Goal: Information Seeking & Learning: Check status

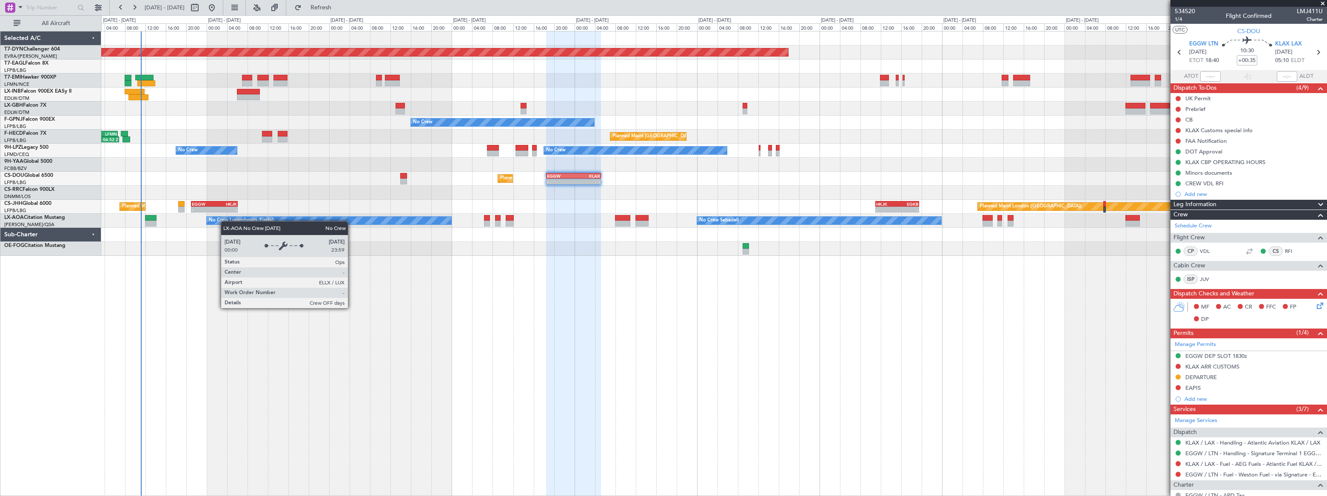
click at [213, 221] on div "Planned Maint [GEOGRAPHIC_DATA]-[GEOGRAPHIC_DATA] Planned Maint Geneva ([GEOGRA…" at bounding box center [714, 263] width 1226 height 465
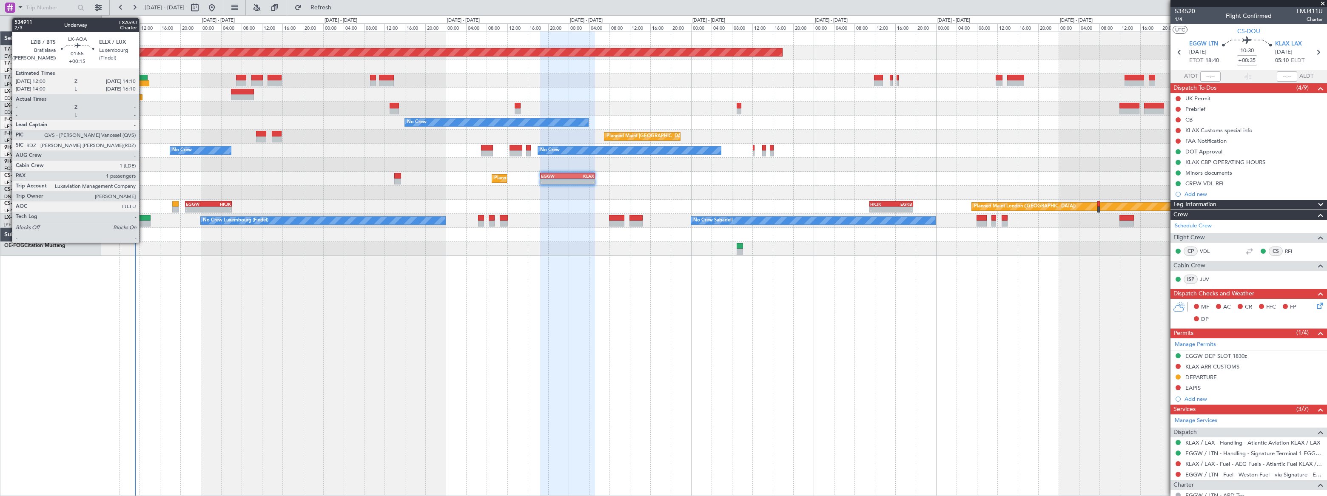
click at [143, 218] on div at bounding box center [144, 218] width 11 height 6
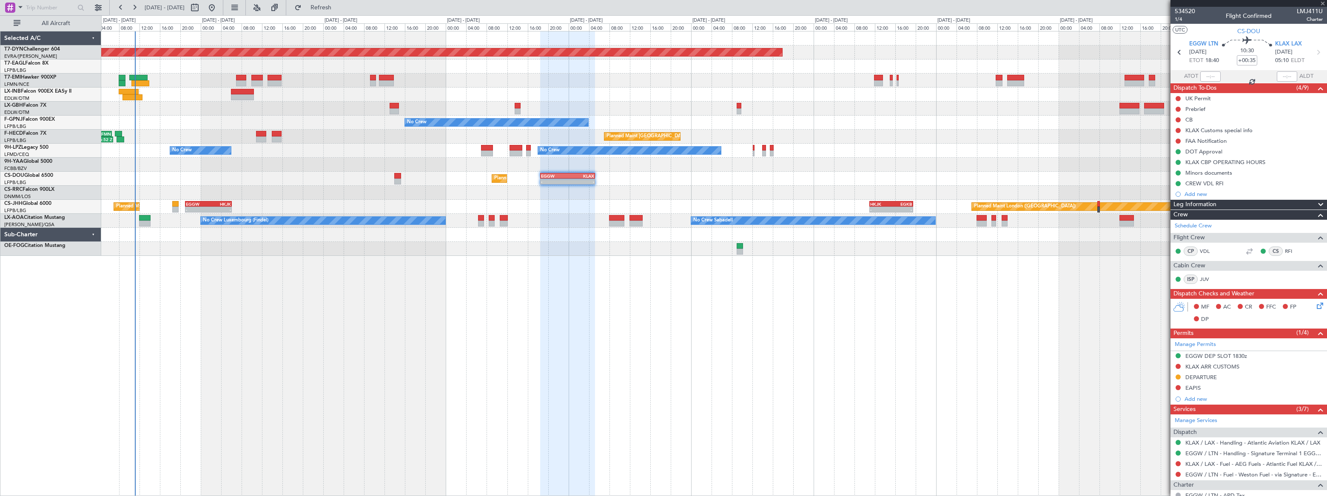
type input "+00:15"
type input "1"
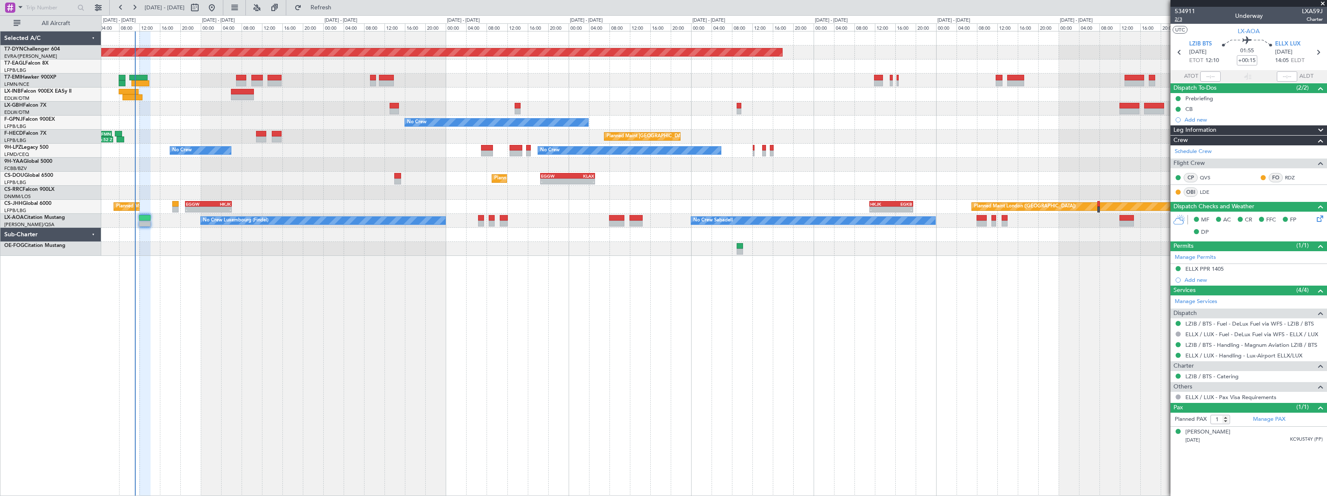
click at [1178, 17] on span "2/3" at bounding box center [1185, 19] width 20 height 7
click at [1182, 11] on span "534911" at bounding box center [1185, 11] width 20 height 9
click at [1188, 10] on span "534911" at bounding box center [1185, 11] width 20 height 9
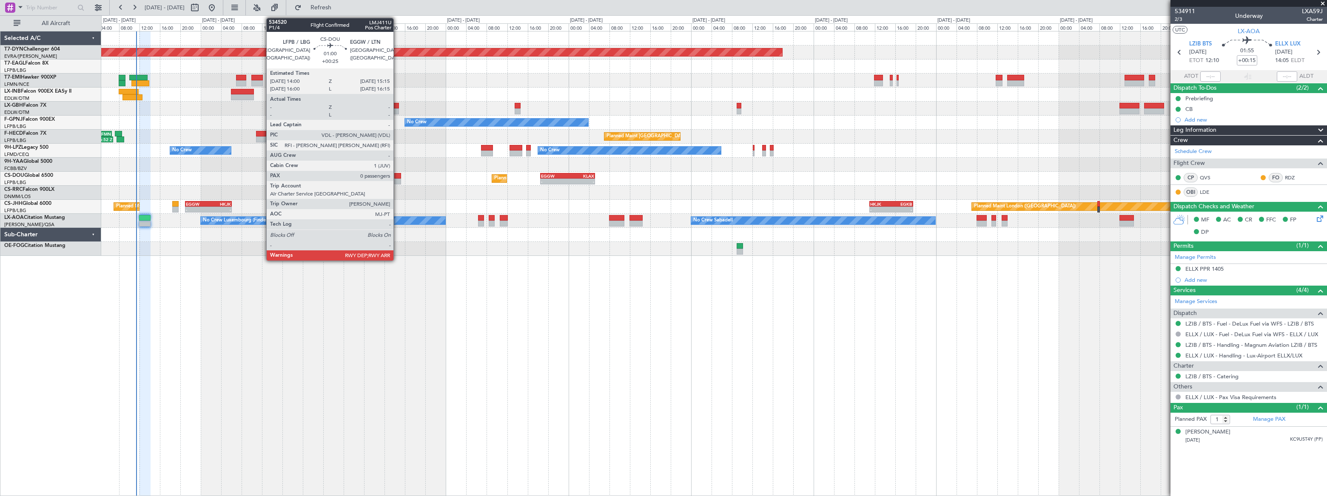
click at [397, 178] on div at bounding box center [397, 176] width 7 height 6
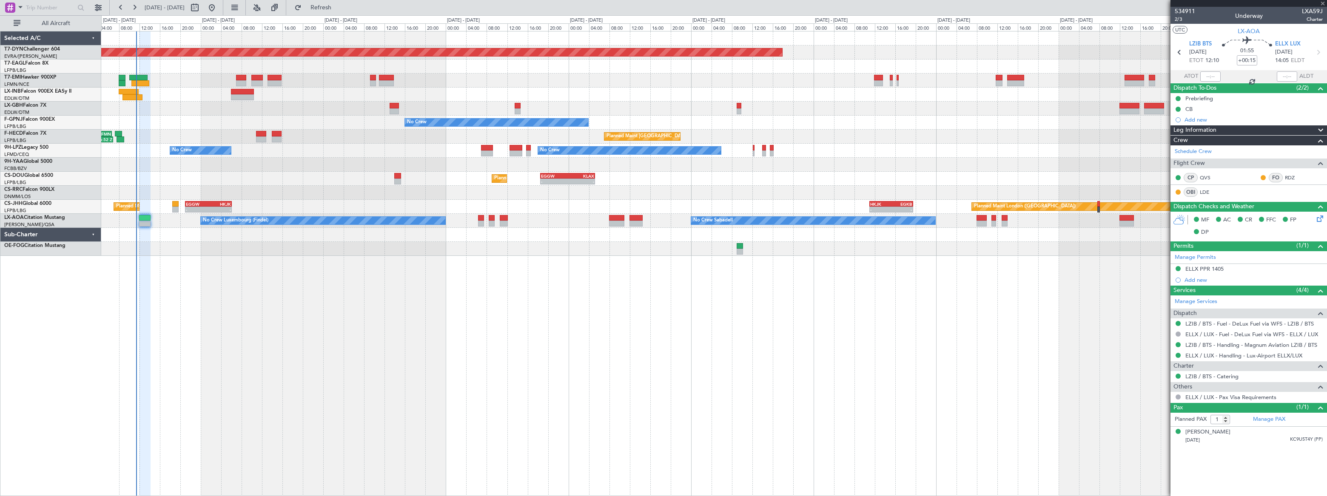
type input "+00:25"
type input "0"
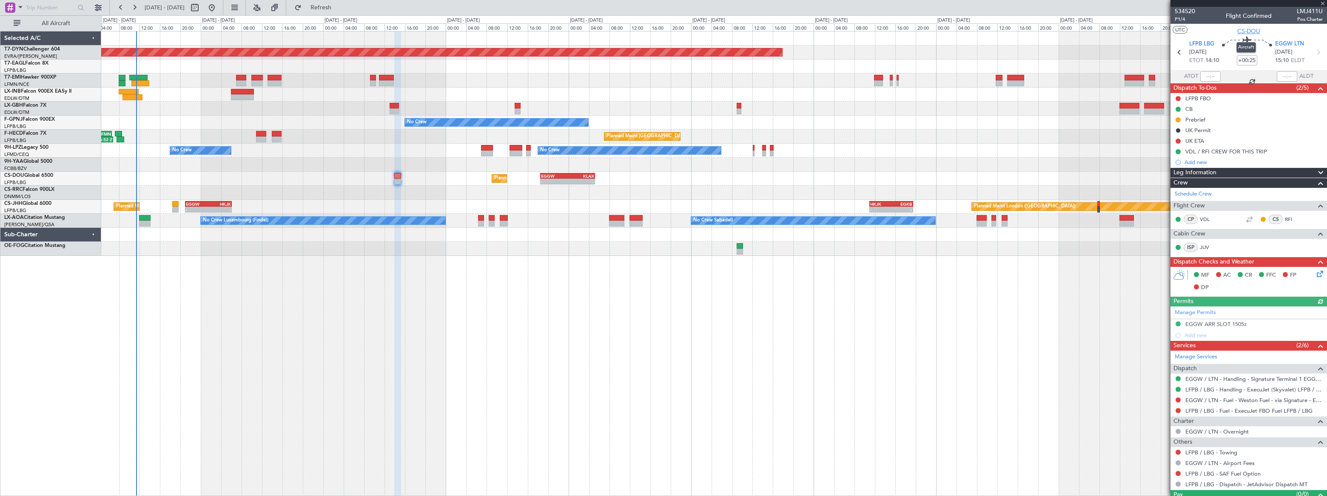
click at [1248, 31] on span "CS-DOU" at bounding box center [1249, 31] width 23 height 9
click at [448, 400] on div "Planned Maint [GEOGRAPHIC_DATA]-[GEOGRAPHIC_DATA] Planned Maint Geneva ([GEOGRA…" at bounding box center [714, 263] width 1226 height 465
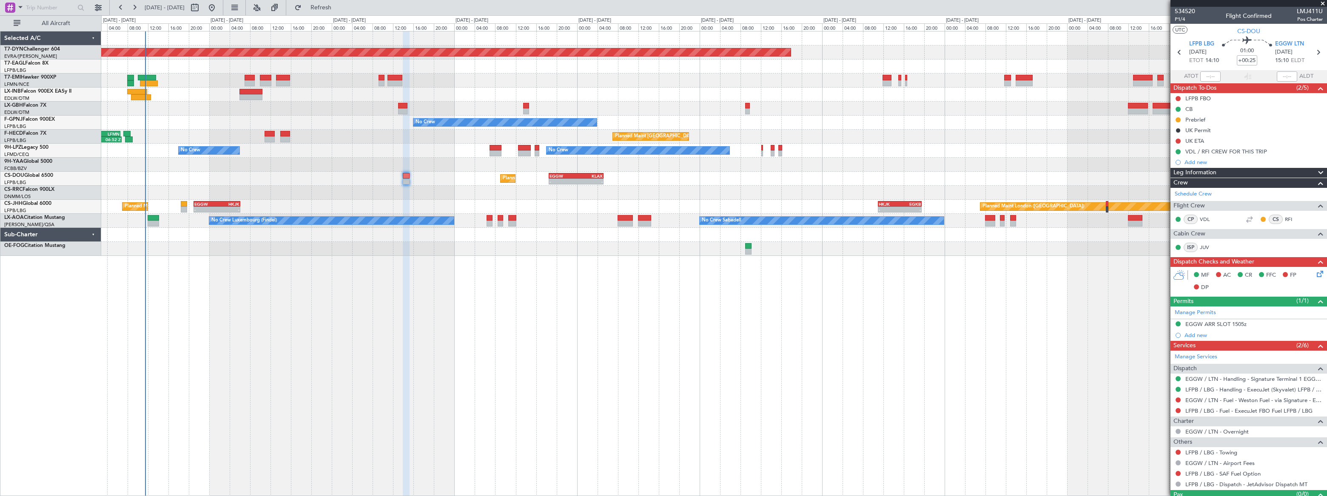
click at [331, 141] on div "Planned Maint [GEOGRAPHIC_DATA]-[GEOGRAPHIC_DATA] Planned Maint Geneva ([GEOGRA…" at bounding box center [714, 143] width 1226 height 225
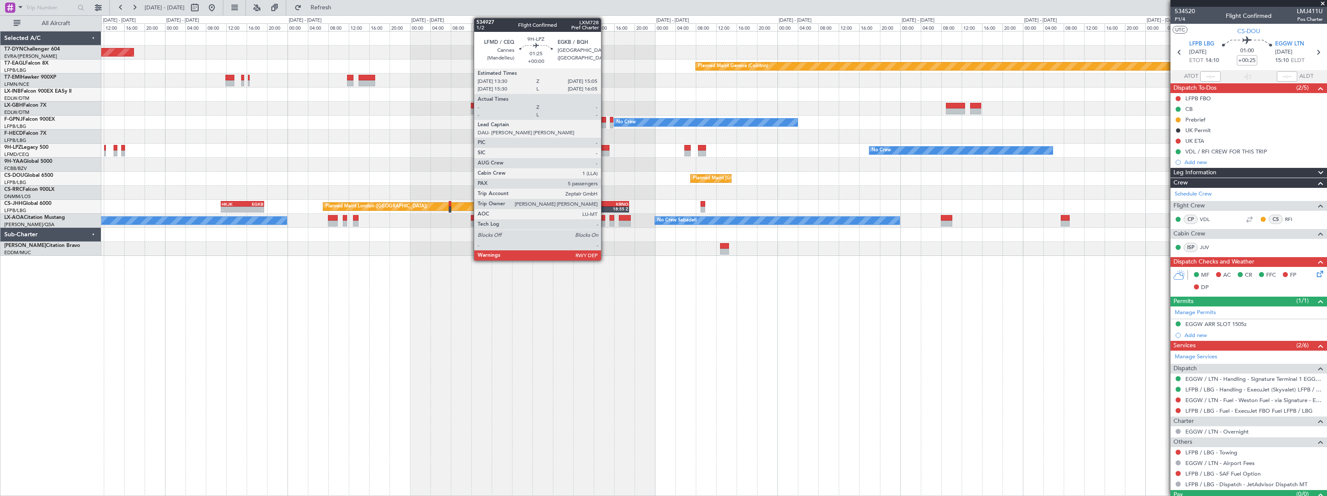
click at [605, 147] on div at bounding box center [605, 148] width 9 height 6
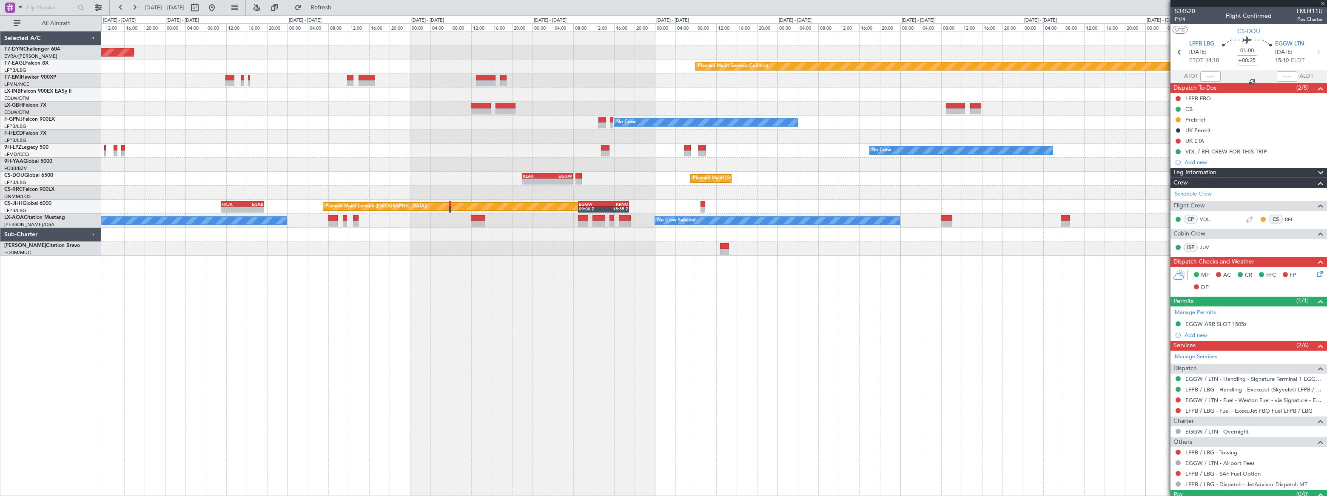
type input "5"
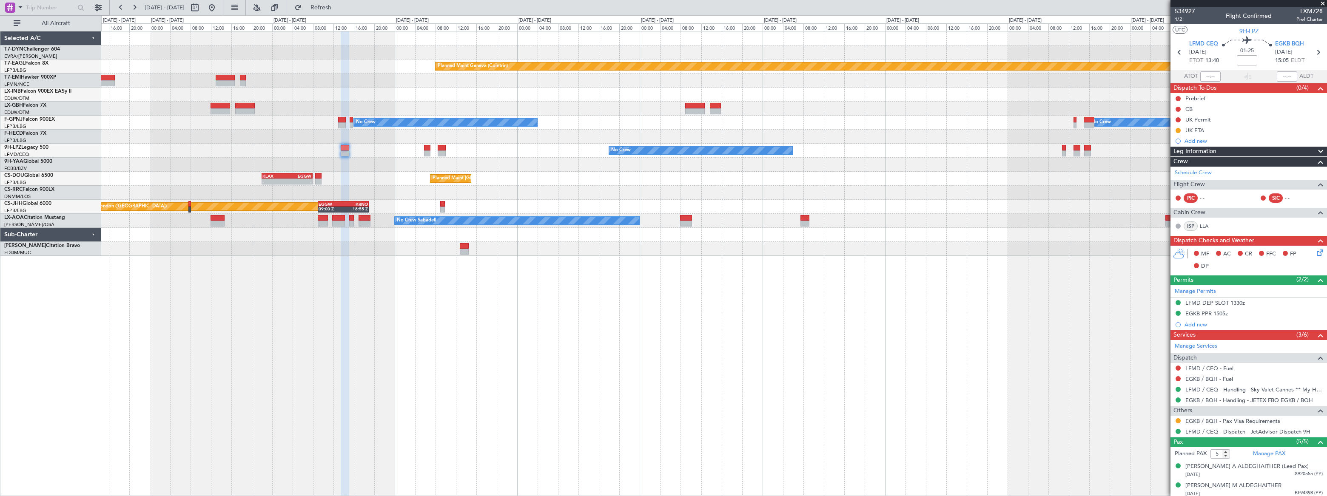
click at [531, 160] on div "Planned Maint [GEOGRAPHIC_DATA]-[GEOGRAPHIC_DATA] Planned Maint Geneva ([GEOGRA…" at bounding box center [714, 143] width 1226 height 225
click at [535, 165] on div "Planned Maint [GEOGRAPHIC_DATA]-[GEOGRAPHIC_DATA] Planned Maint Geneva ([GEOGRA…" at bounding box center [714, 143] width 1226 height 225
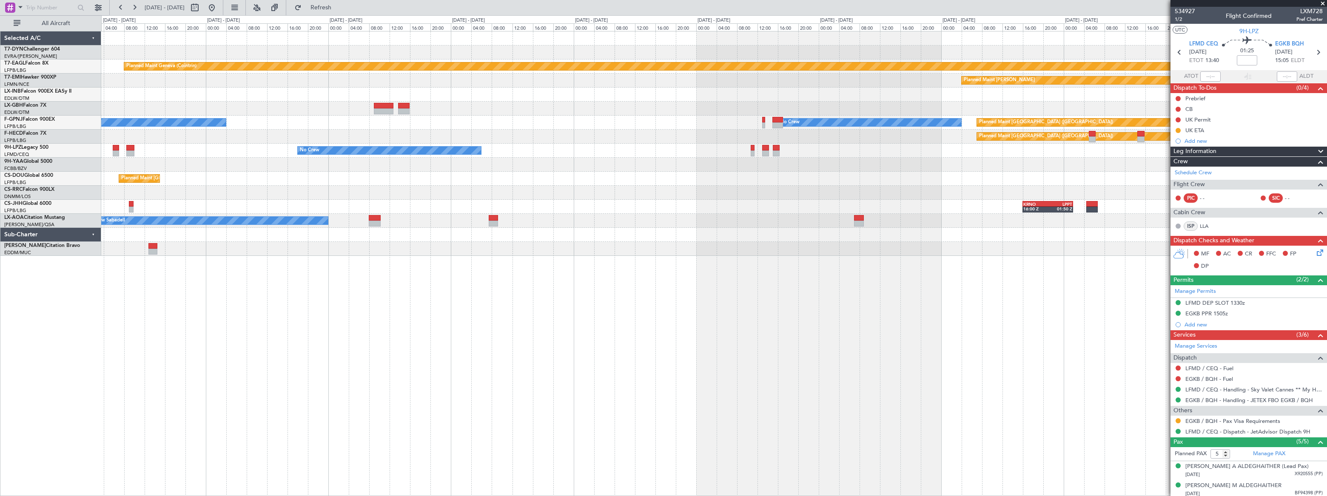
click at [998, 299] on div "Planned Maint Geneva (Cointrin) Planned Maint [PERSON_NAME] No Crew Planned Mai…" at bounding box center [714, 263] width 1226 height 465
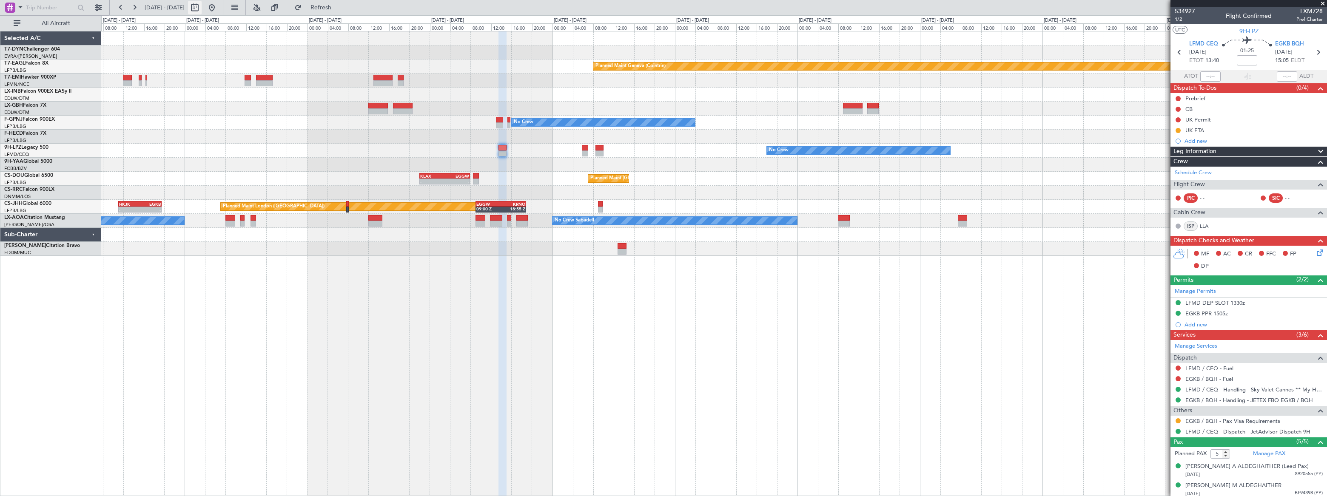
click at [202, 5] on button at bounding box center [195, 8] width 14 height 14
select select "8"
select select "2025"
click at [211, 28] on select "Jan Feb Mar Apr May Jun [DATE] Aug Sep Oct Nov Dec" at bounding box center [199, 25] width 50 height 10
select select "9"
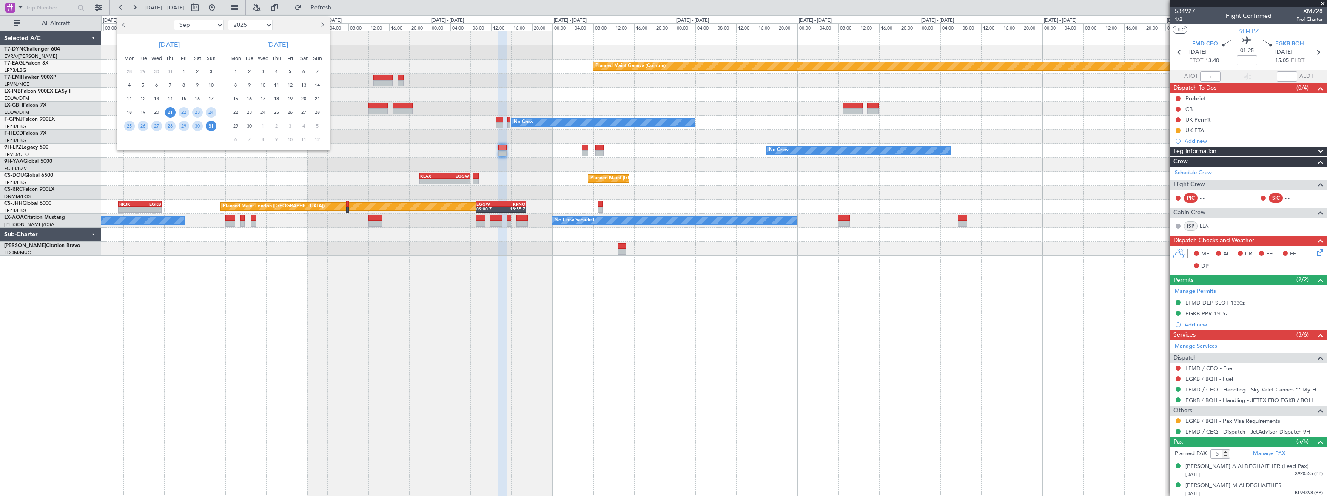
click at [174, 20] on select "Jan Feb Mar Apr May Jun [DATE] Aug Sep Oct Nov Dec" at bounding box center [199, 25] width 50 height 10
click at [183, 69] on span "5" at bounding box center [184, 71] width 11 height 11
click at [129, 81] on span "8" at bounding box center [129, 85] width 11 height 11
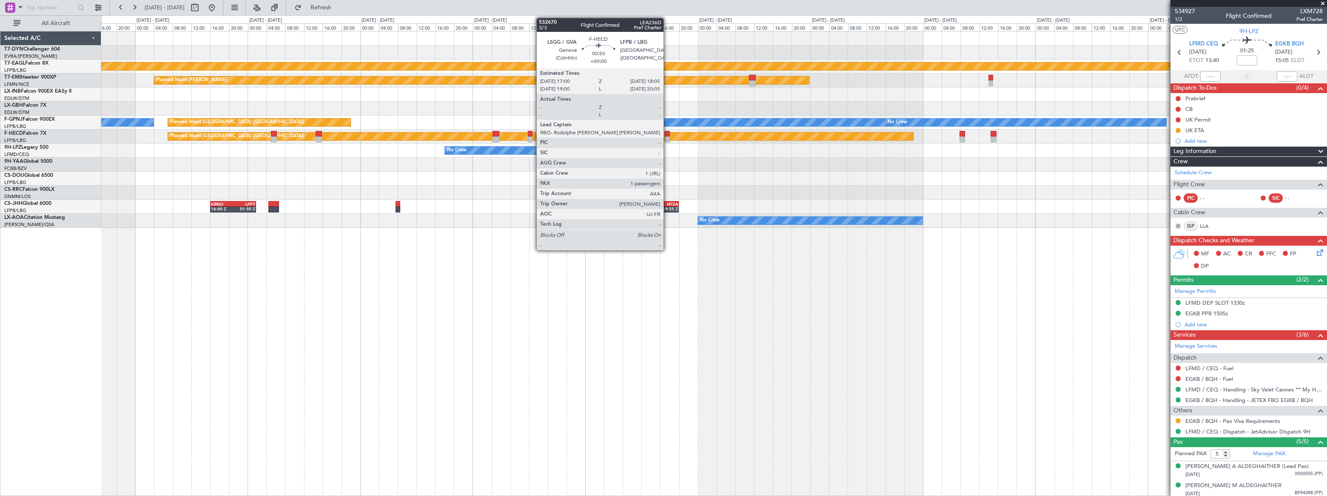
click at [667, 137] on div at bounding box center [667, 140] width 5 height 6
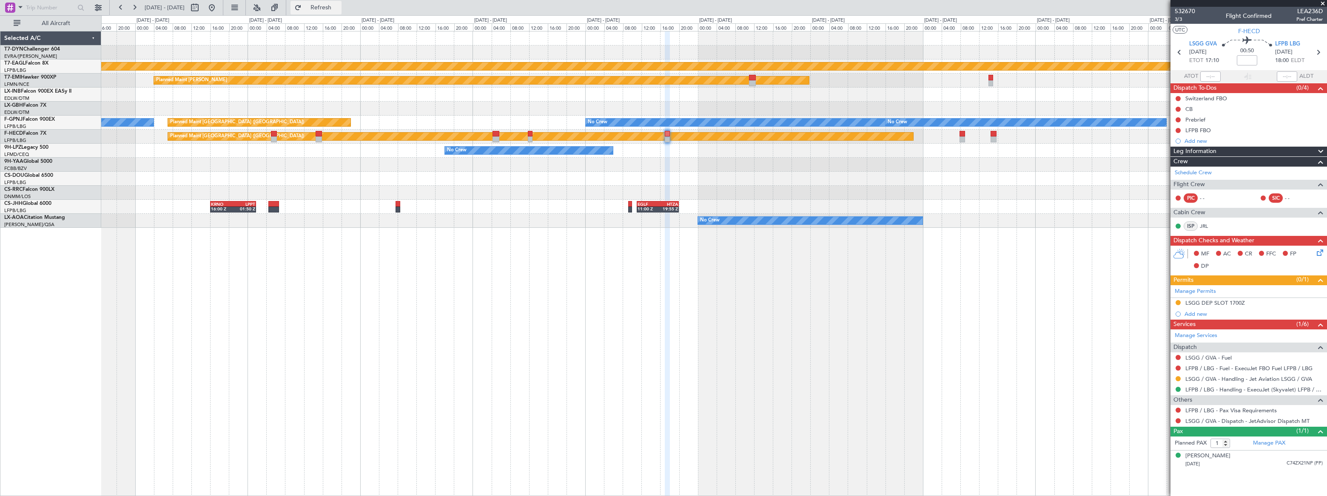
click at [339, 9] on span "Refresh" at bounding box center [321, 8] width 36 height 6
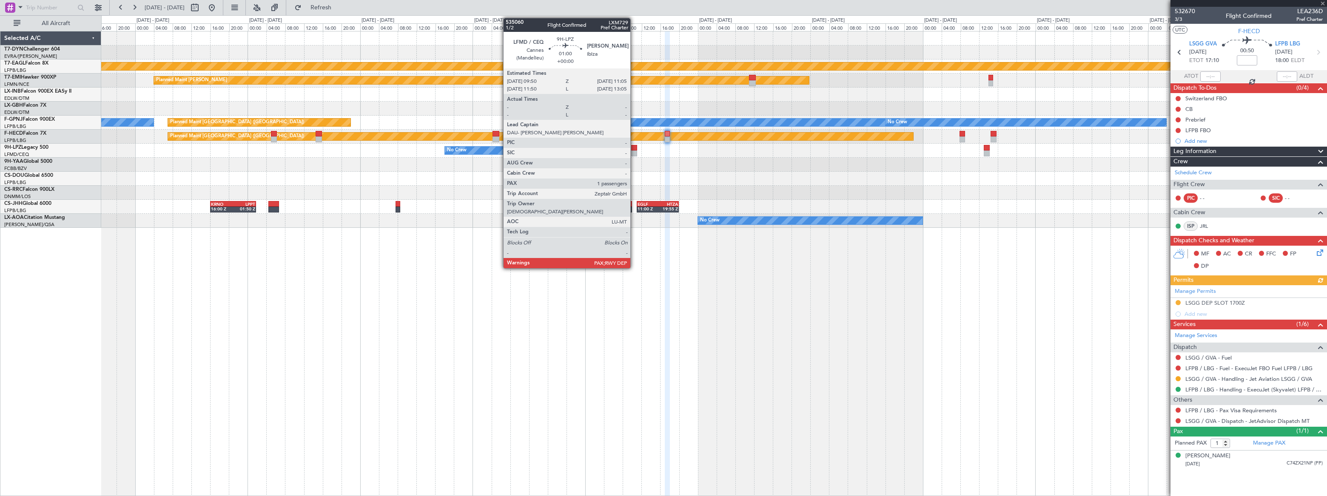
click at [634, 149] on div at bounding box center [634, 148] width 6 height 6
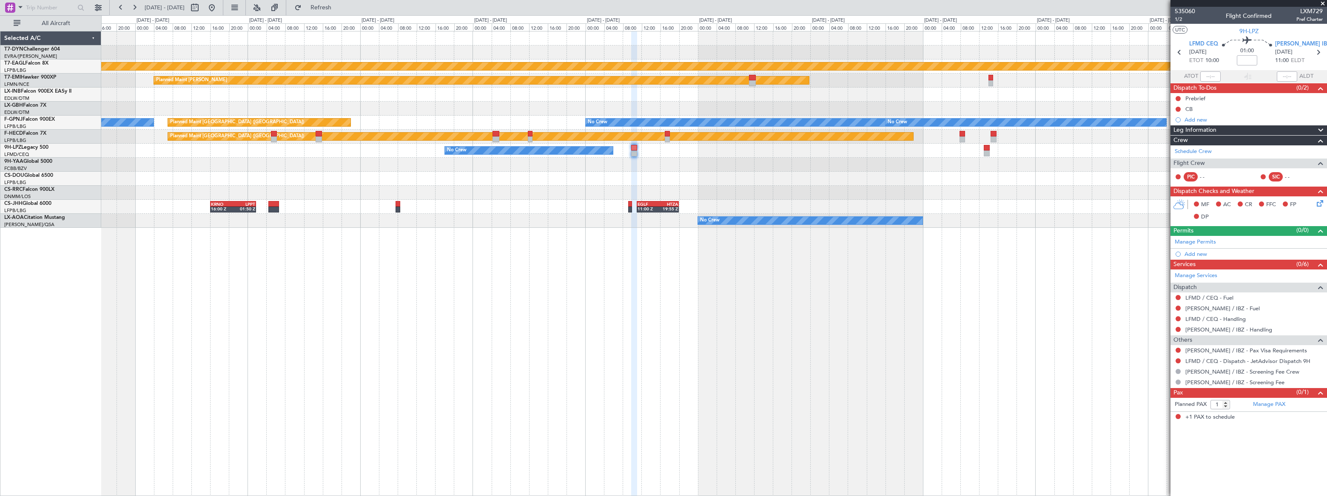
click at [550, 184] on div at bounding box center [713, 179] width 1225 height 14
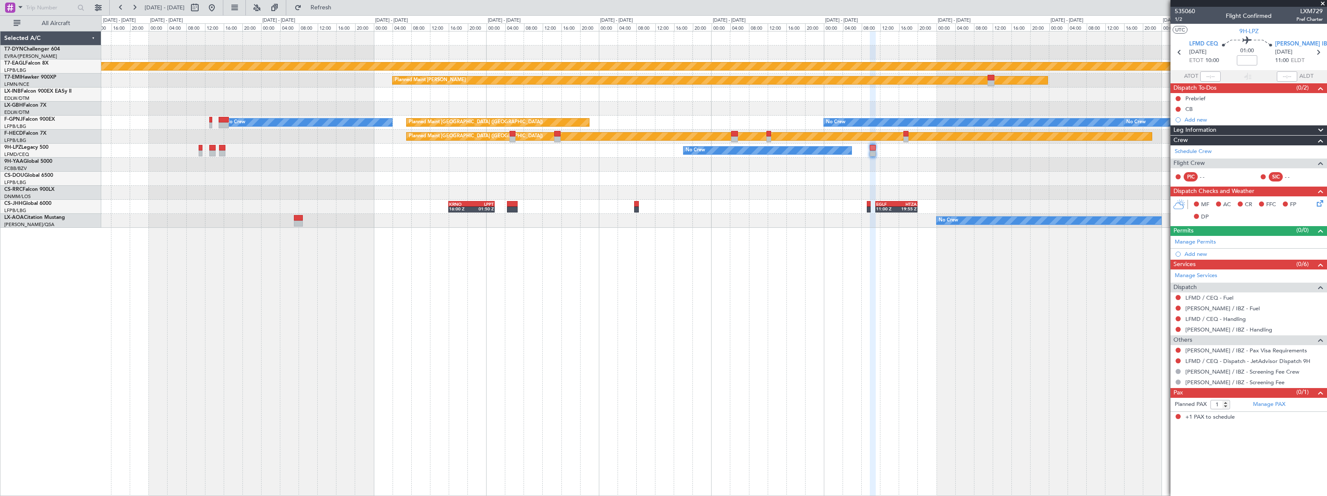
click at [571, 176] on div at bounding box center [713, 179] width 1225 height 14
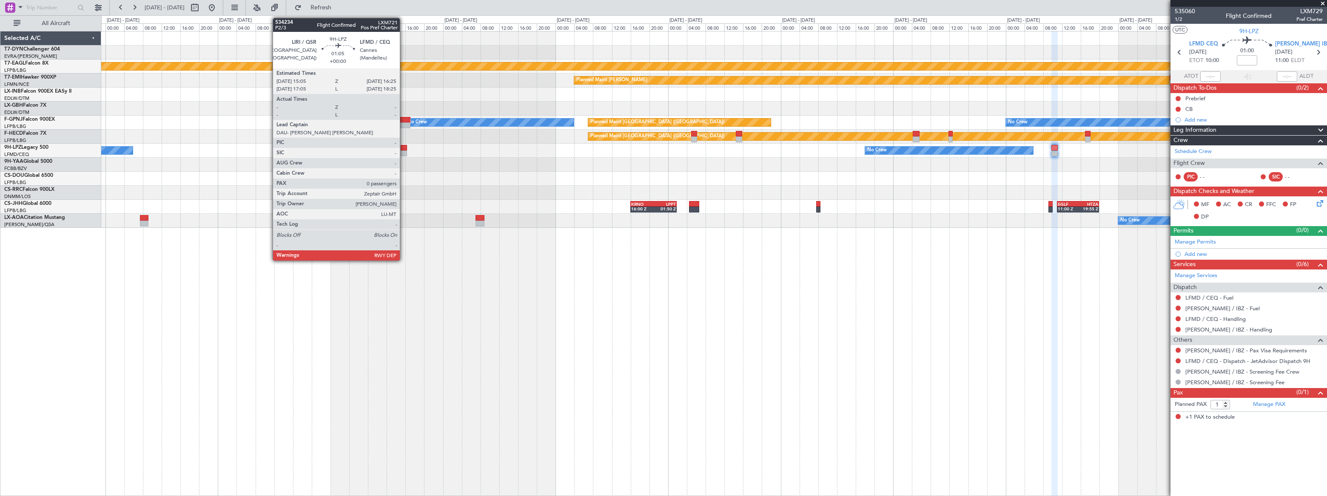
click at [404, 149] on div at bounding box center [404, 148] width 6 height 6
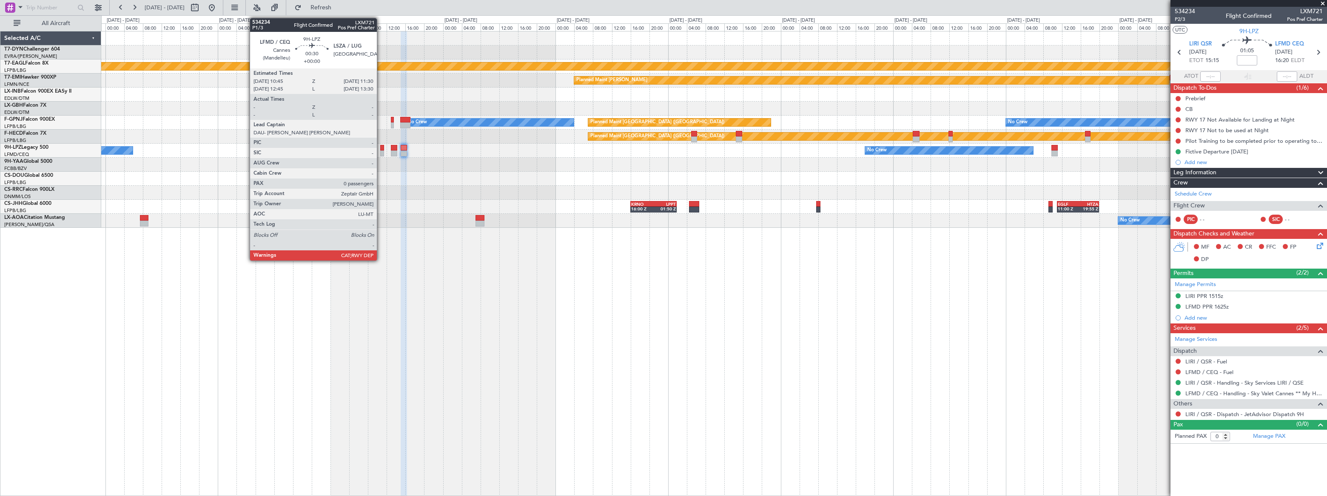
click at [381, 145] on div at bounding box center [382, 148] width 4 height 6
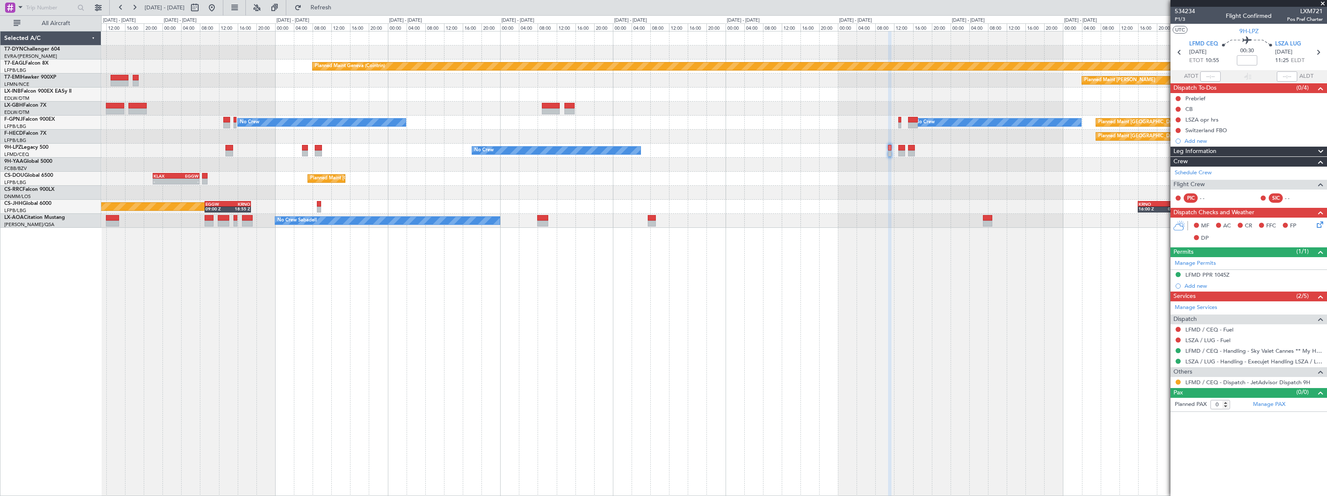
click at [841, 174] on div "Planned Maint [GEOGRAPHIC_DATA] ([GEOGRAPHIC_DATA]) KLAX 22:00 Z EGGW 07:55 Z -…" at bounding box center [714, 179] width 1226 height 14
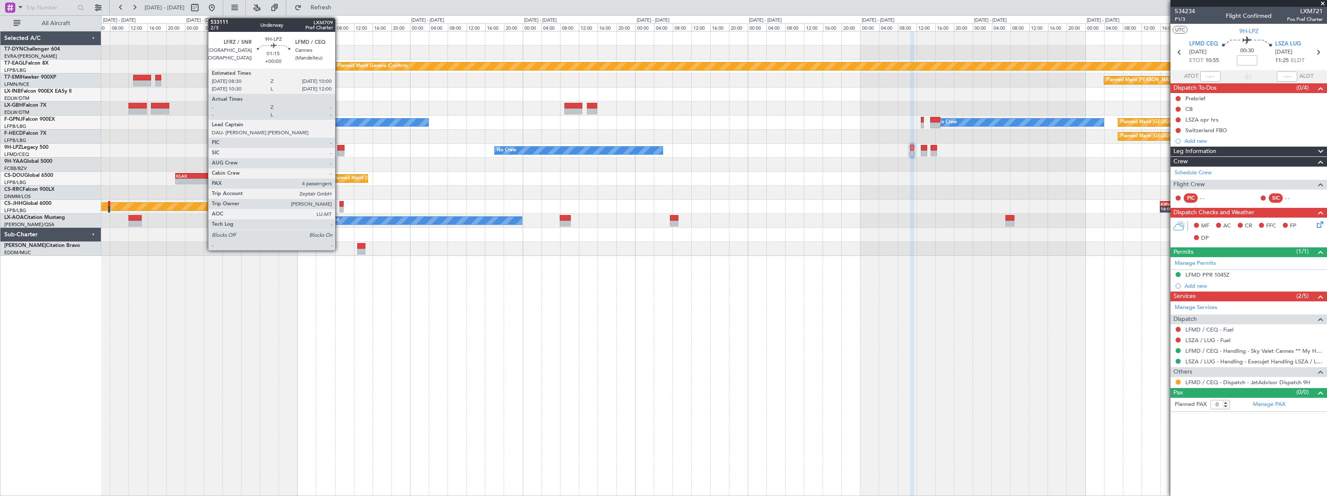
click at [339, 148] on div at bounding box center [340, 148] width 7 height 6
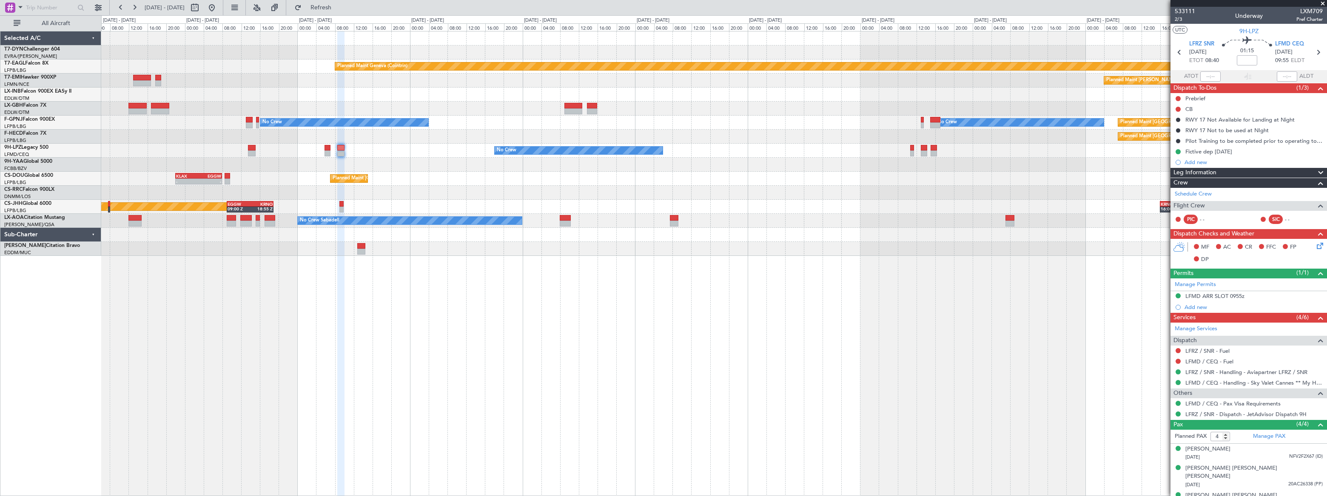
click at [234, 162] on div "Planned Maint [GEOGRAPHIC_DATA]-[GEOGRAPHIC_DATA] Planned Maint Geneva ([GEOGRA…" at bounding box center [713, 143] width 1225 height 225
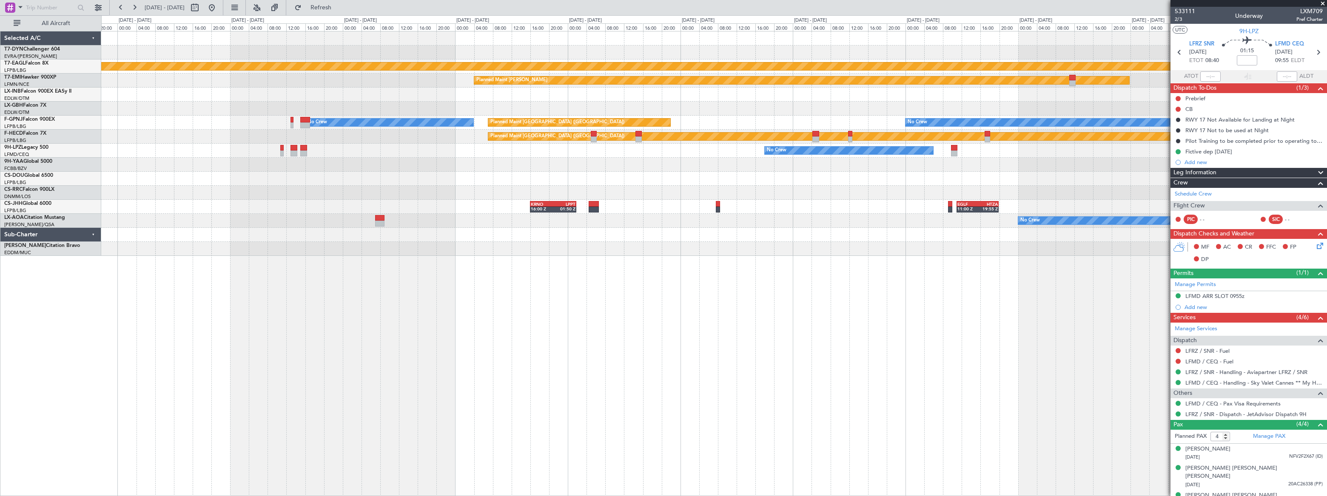
click at [357, 180] on div "Planned Maint Geneva (Cointrin) Planned Maint [PERSON_NAME] Planned Maint [GEOG…" at bounding box center [714, 143] width 1226 height 225
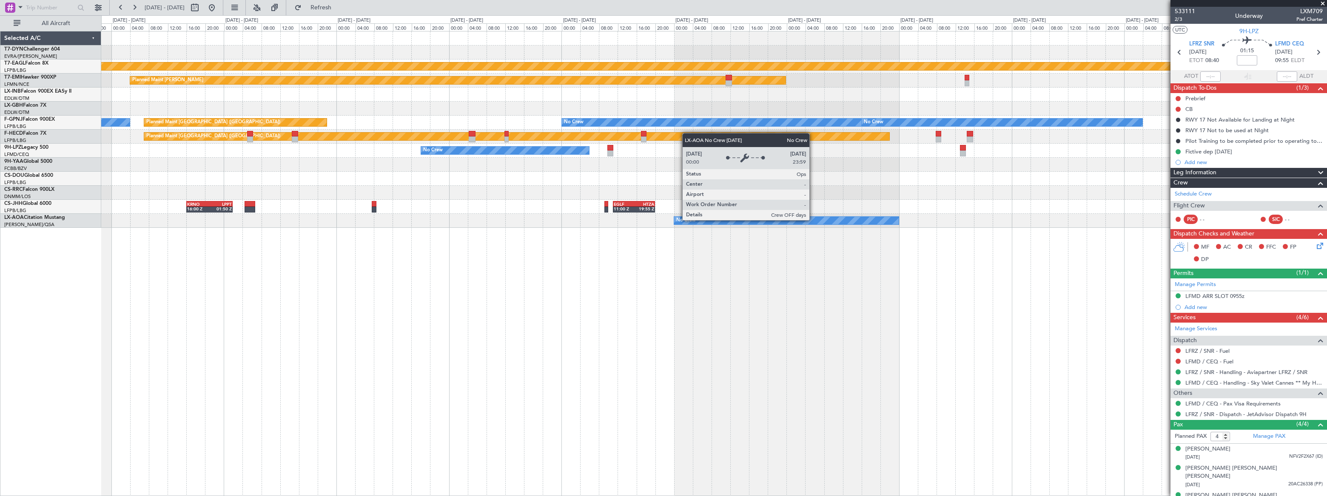
click at [813, 220] on div "No Crew" at bounding box center [786, 221] width 225 height 8
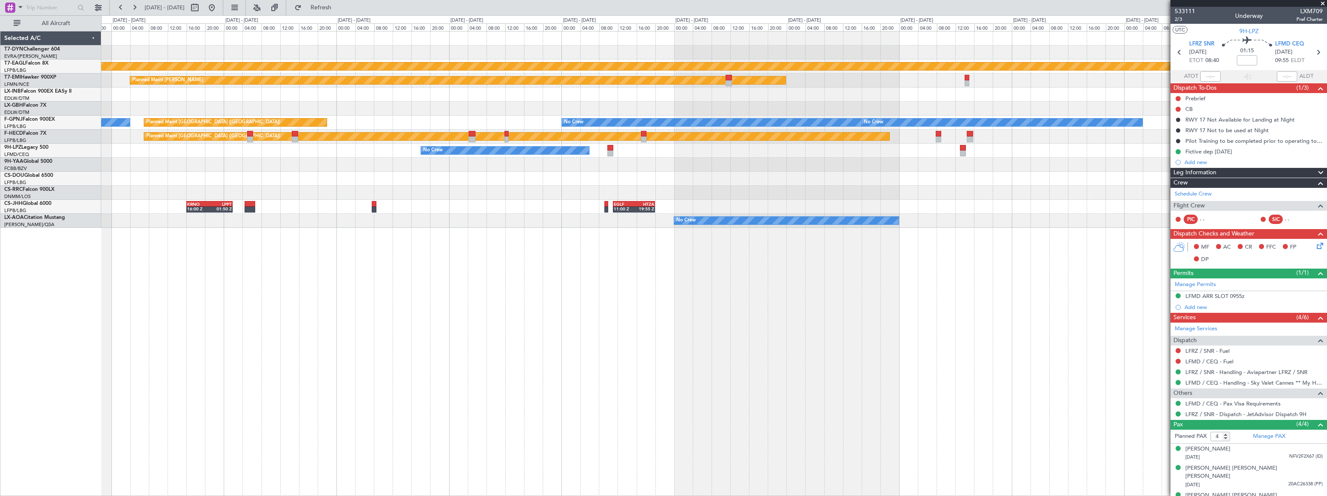
click at [903, 180] on div at bounding box center [713, 179] width 1225 height 14
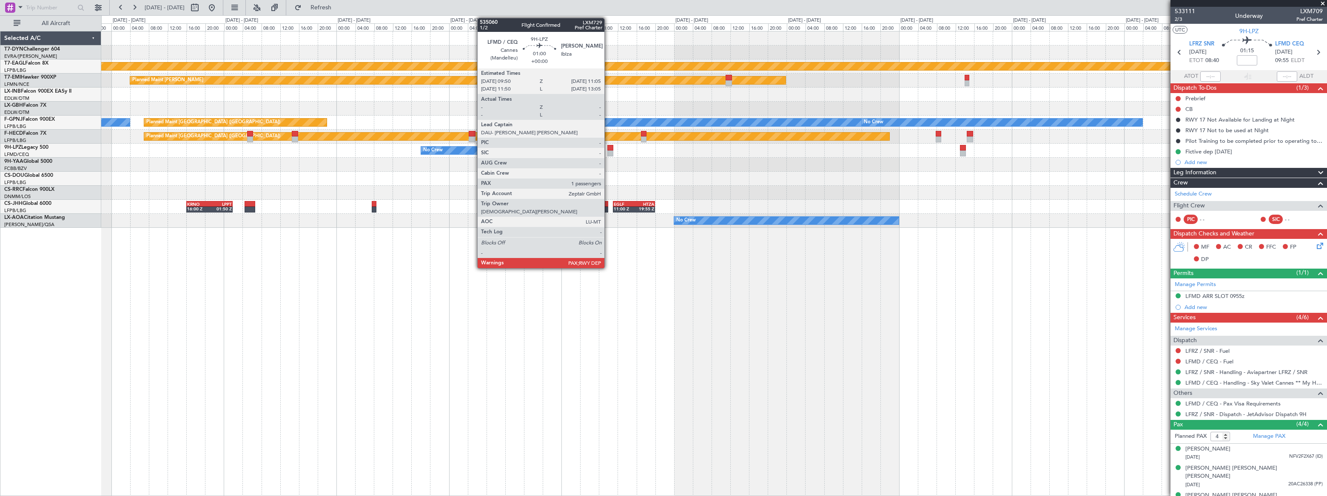
click at [609, 149] on div at bounding box center [610, 148] width 6 height 6
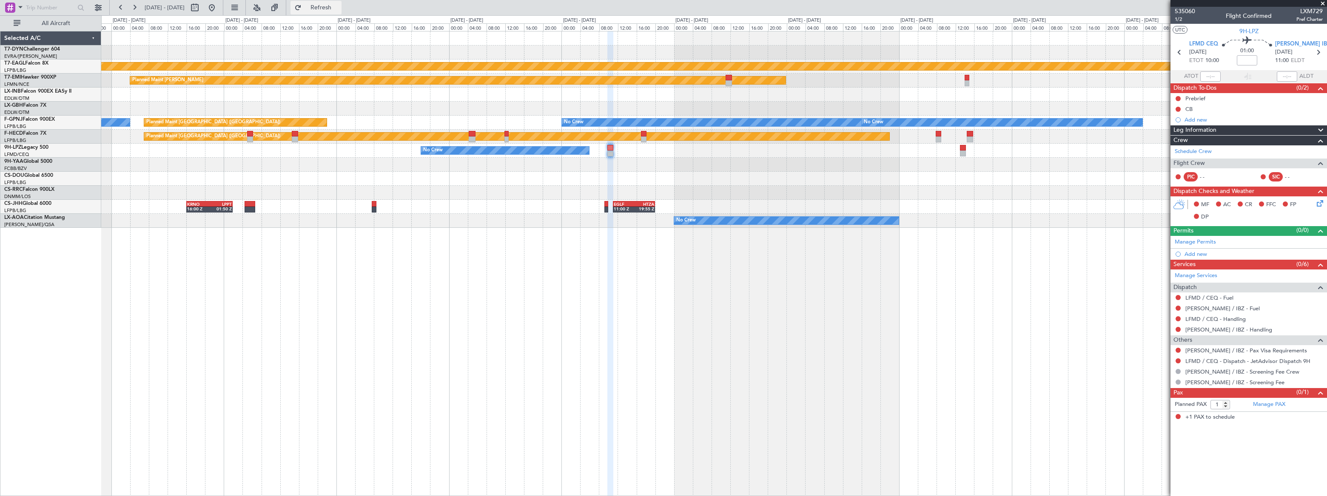
click at [339, 6] on span "Refresh" at bounding box center [321, 8] width 36 height 6
drag, startPoint x: 348, startPoint y: 9, endPoint x: 333, endPoint y: 0, distance: 17.5
click at [339, 9] on span "Refresh" at bounding box center [321, 8] width 36 height 6
click at [342, 1] on button "Refresh" at bounding box center [316, 8] width 51 height 14
click at [339, 5] on span "Refreshing..." at bounding box center [321, 8] width 36 height 6
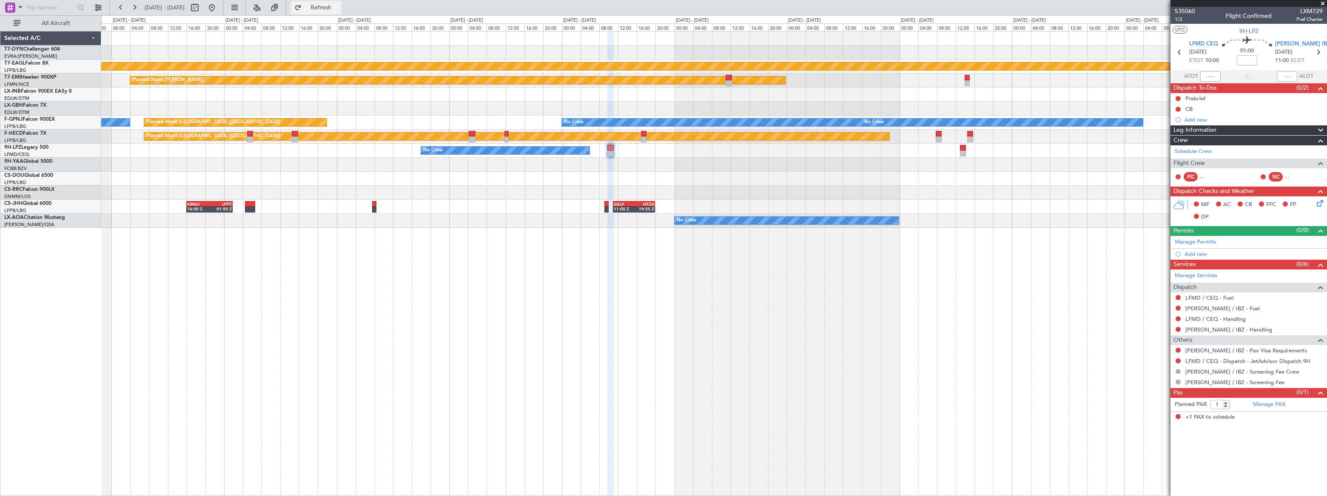
click at [339, 9] on span "Refresh" at bounding box center [321, 8] width 36 height 6
click at [313, 214] on div "No Crew No Crew Sabadell" at bounding box center [713, 221] width 1225 height 14
click at [219, 6] on button at bounding box center [212, 8] width 14 height 14
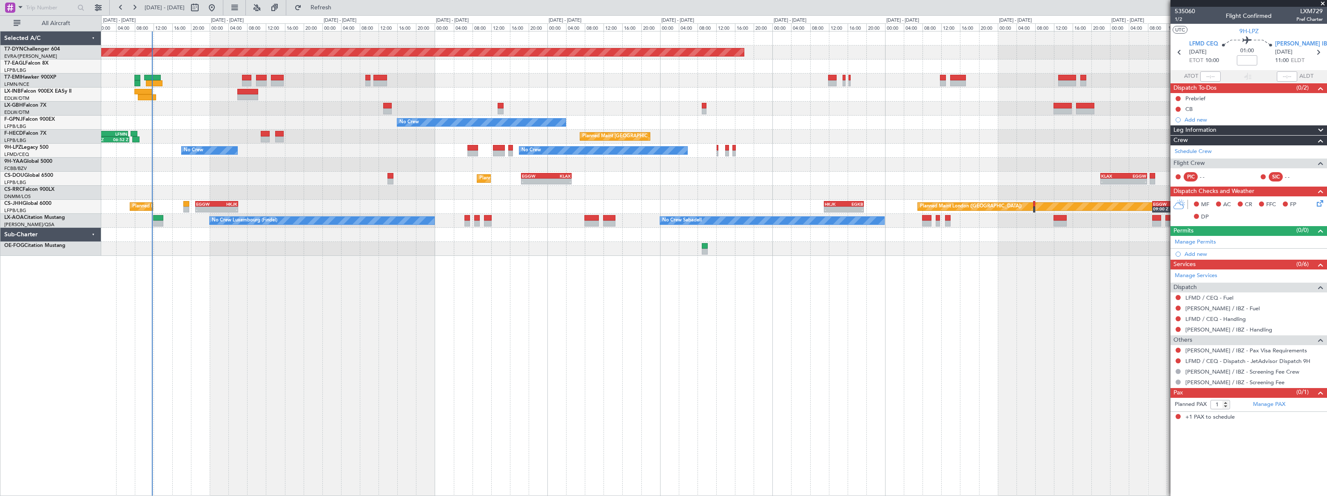
click at [187, 96] on div at bounding box center [714, 95] width 1226 height 14
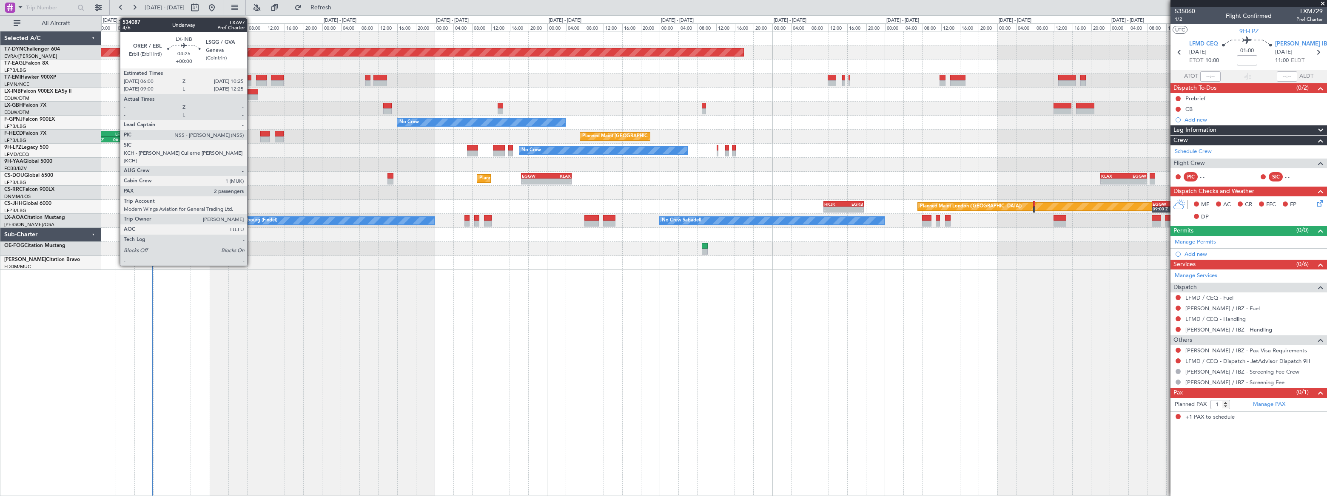
click at [251, 94] on div at bounding box center [247, 97] width 21 height 6
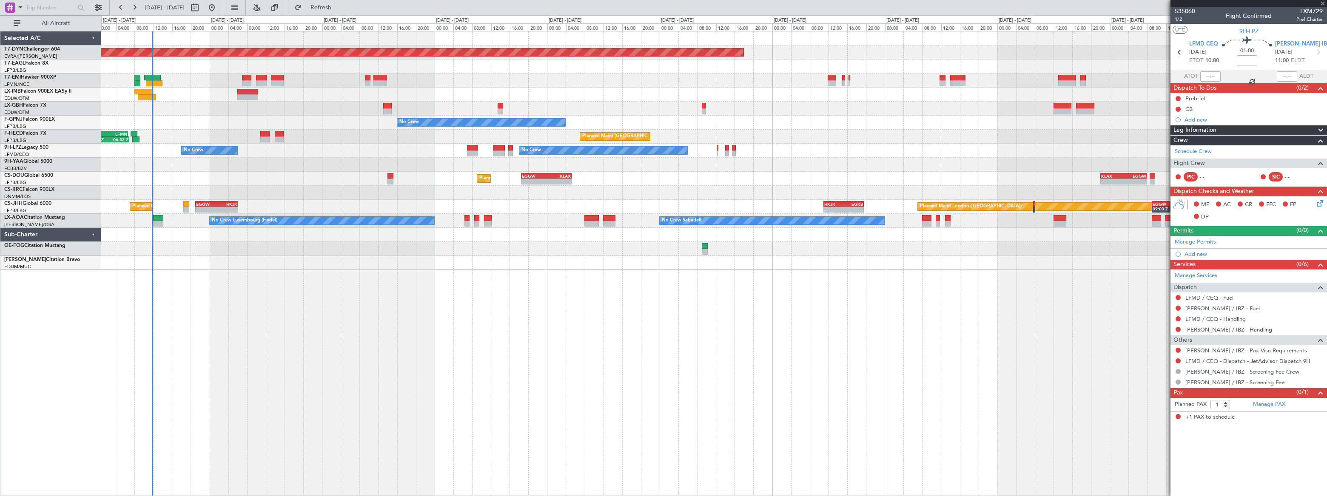
type input "2"
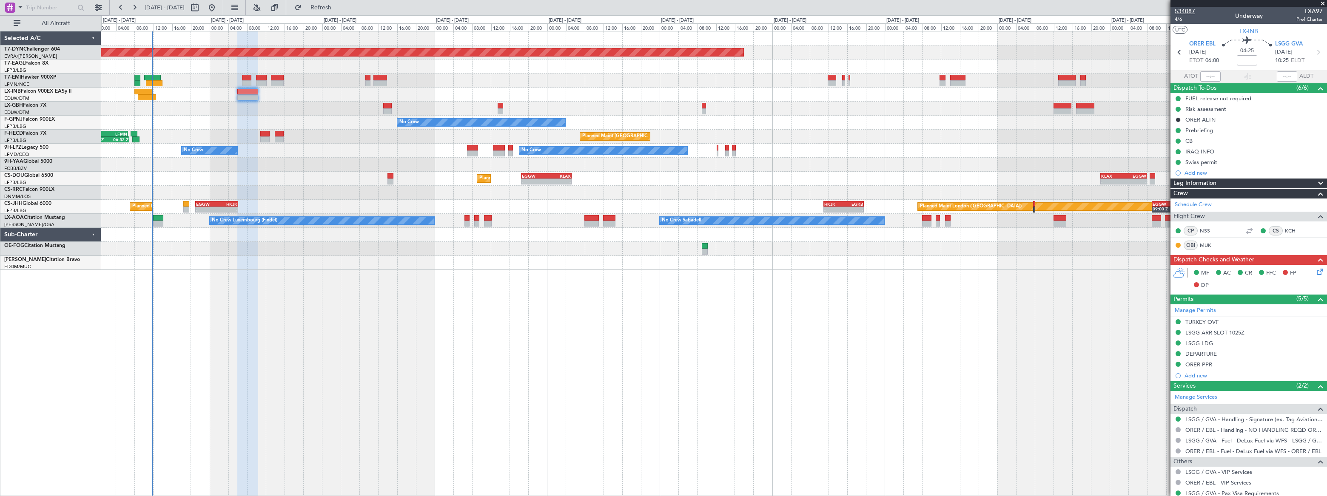
click at [1180, 11] on span "534087" at bounding box center [1185, 11] width 20 height 9
click at [202, 5] on button at bounding box center [195, 8] width 14 height 14
select select "8"
select select "2025"
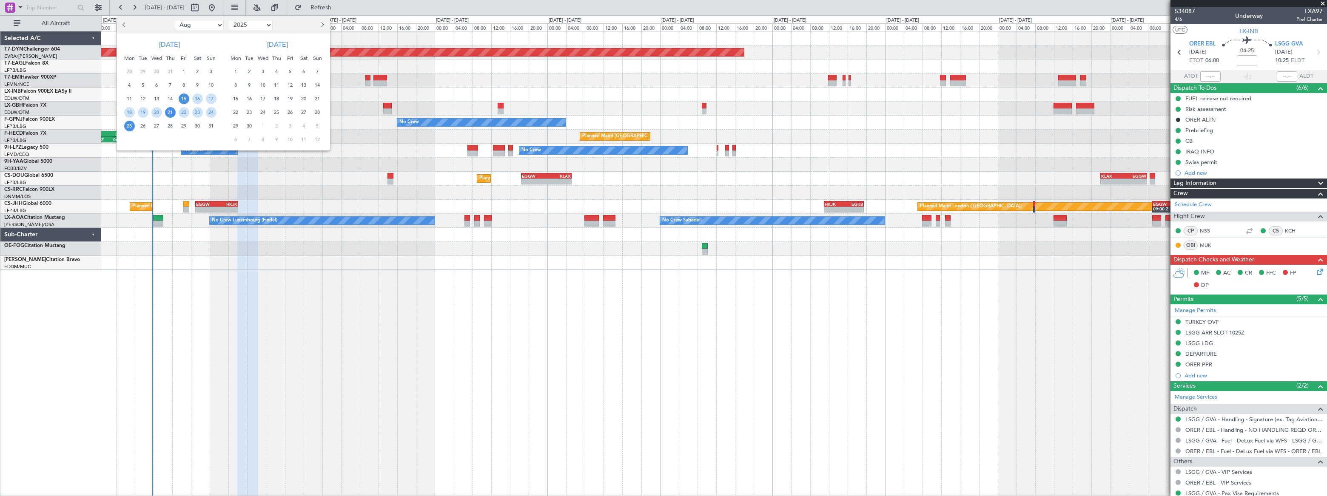
click at [167, 111] on span "21" at bounding box center [170, 112] width 11 height 11
click at [168, 108] on span "21" at bounding box center [170, 112] width 11 height 11
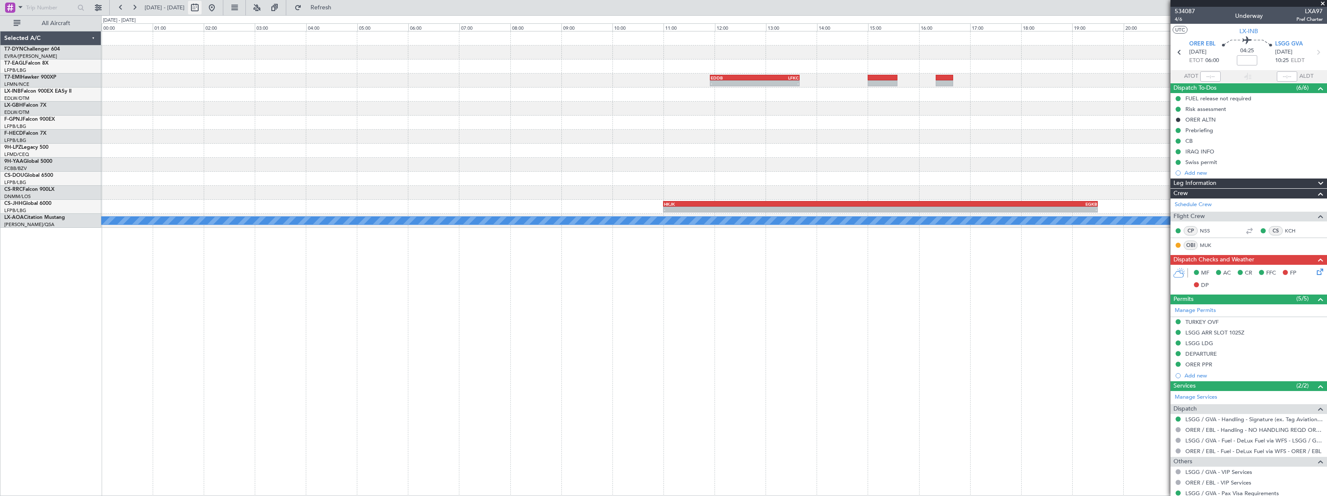
click at [202, 6] on button at bounding box center [195, 8] width 14 height 14
select select "8"
select select "2025"
click at [214, 25] on select "Jan Feb Mar Apr May Jun [DATE] Aug Sep Oct Nov Dec" at bounding box center [199, 25] width 50 height 10
select select "9"
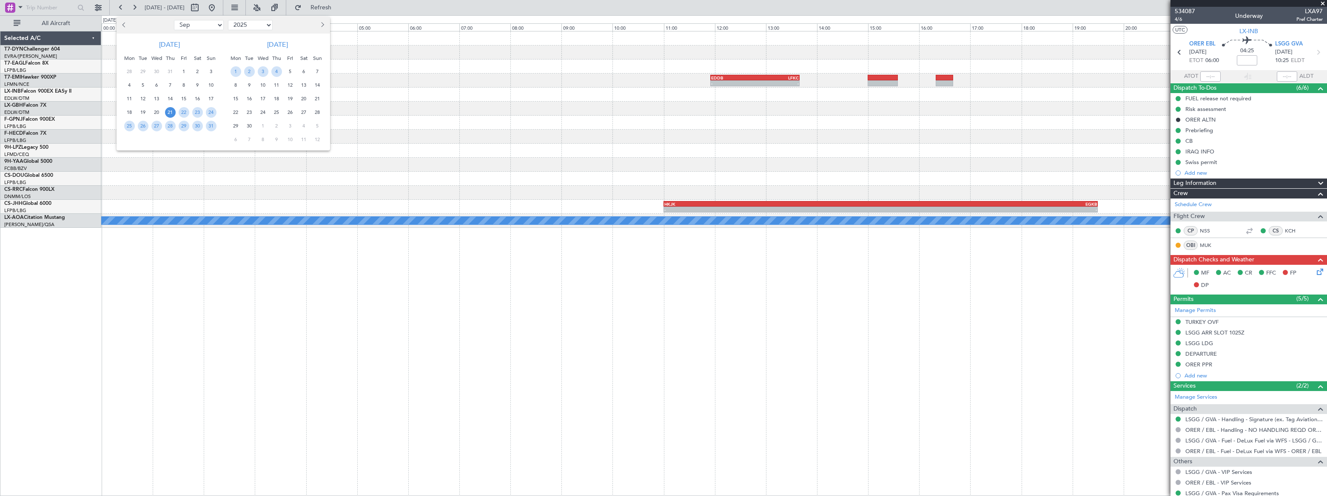
click at [174, 20] on select "Jan Feb Mar Apr May Jun [DATE] Aug Sep Oct Nov Dec" at bounding box center [199, 25] width 50 height 10
click at [211, 97] on span "21" at bounding box center [211, 99] width 11 height 11
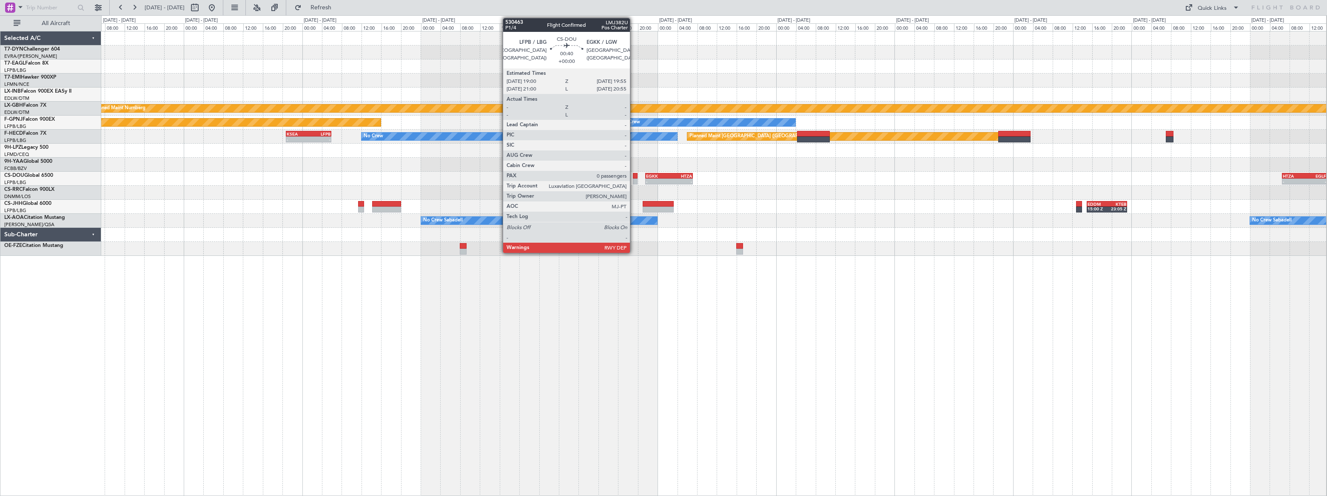
click at [635, 179] on div at bounding box center [635, 182] width 5 height 6
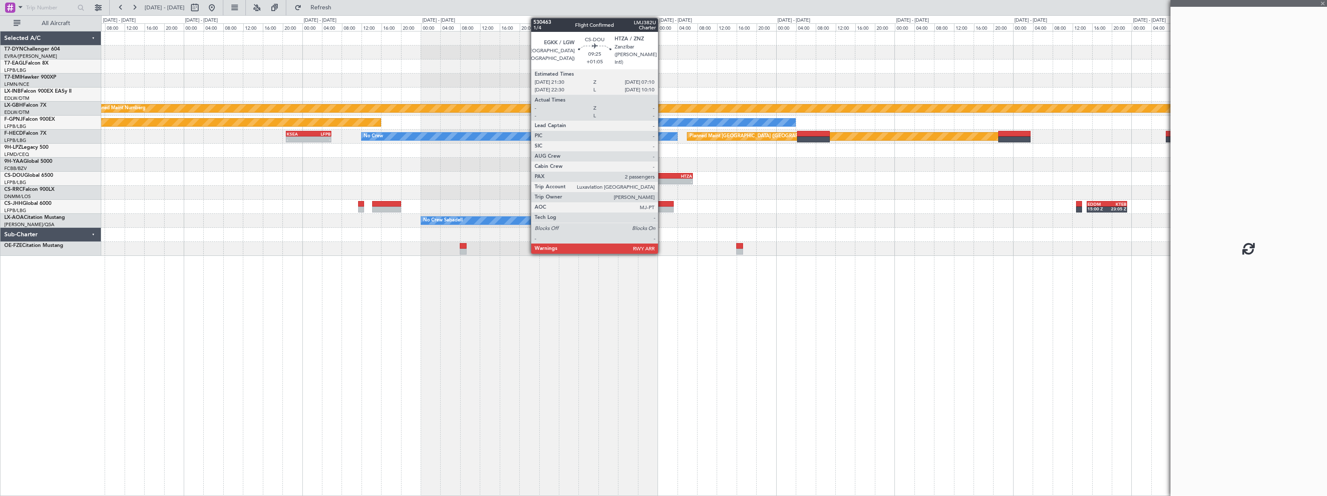
click at [662, 176] on div "EGKK" at bounding box center [657, 176] width 23 height 5
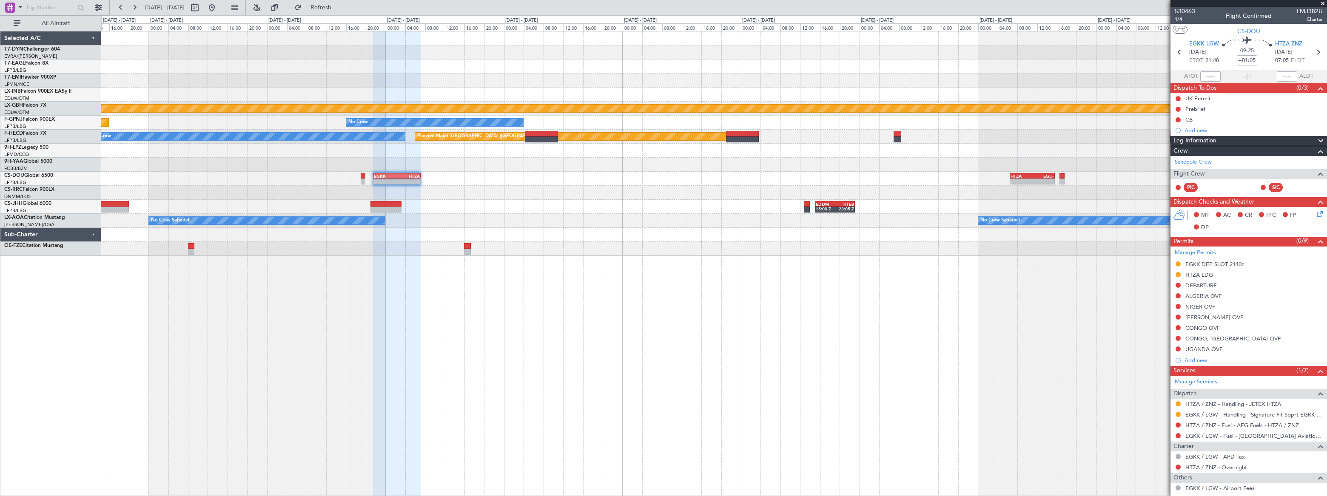
click at [622, 215] on div "Planned Maint Nurnberg Planned Maint [GEOGRAPHIC_DATA] ([GEOGRAPHIC_DATA]) No C…" at bounding box center [713, 143] width 1225 height 225
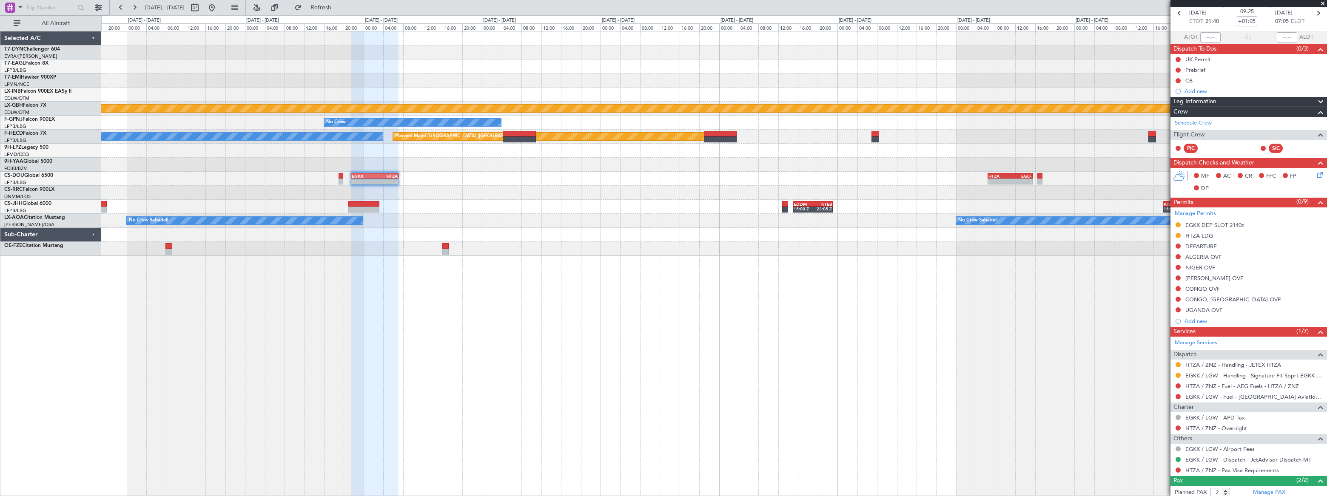
scroll to position [80, 0]
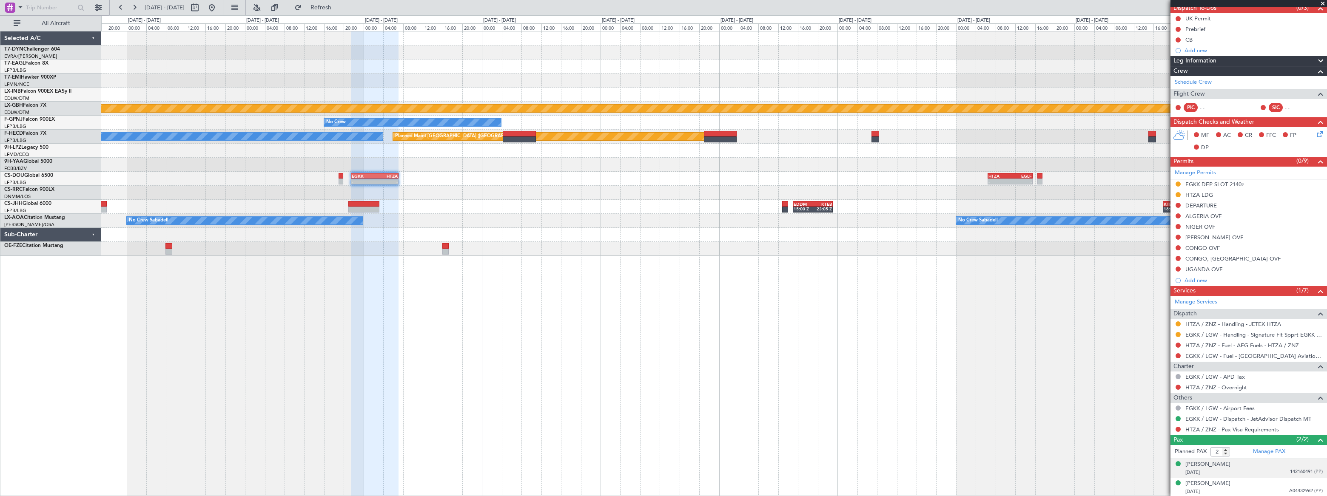
click at [1250, 466] on div "[PERSON_NAME] [DATE] 142160491 (PP)" at bounding box center [1254, 469] width 137 height 17
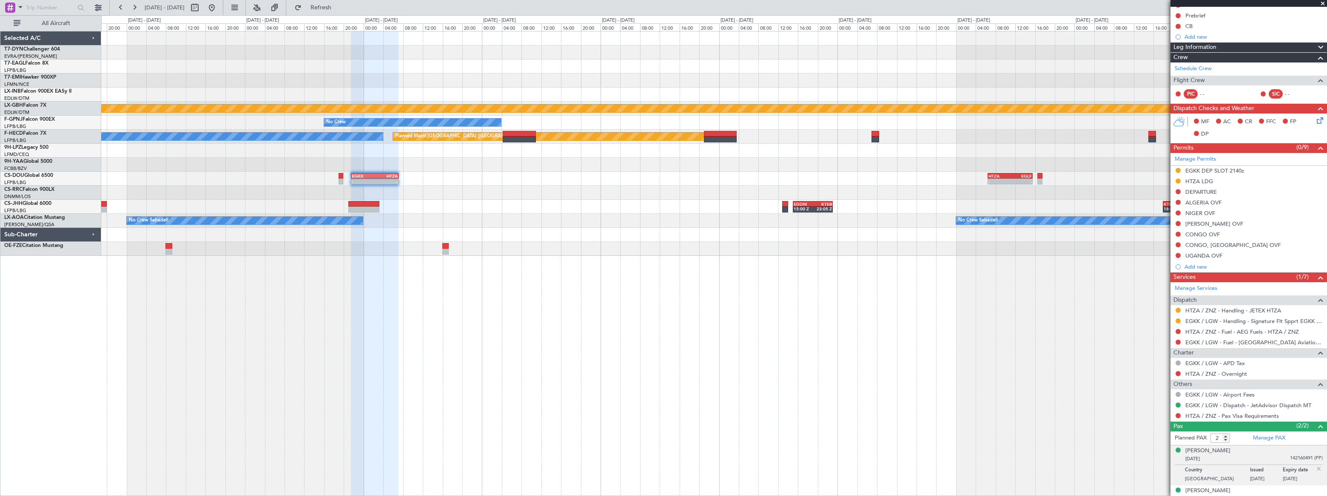
scroll to position [101, 0]
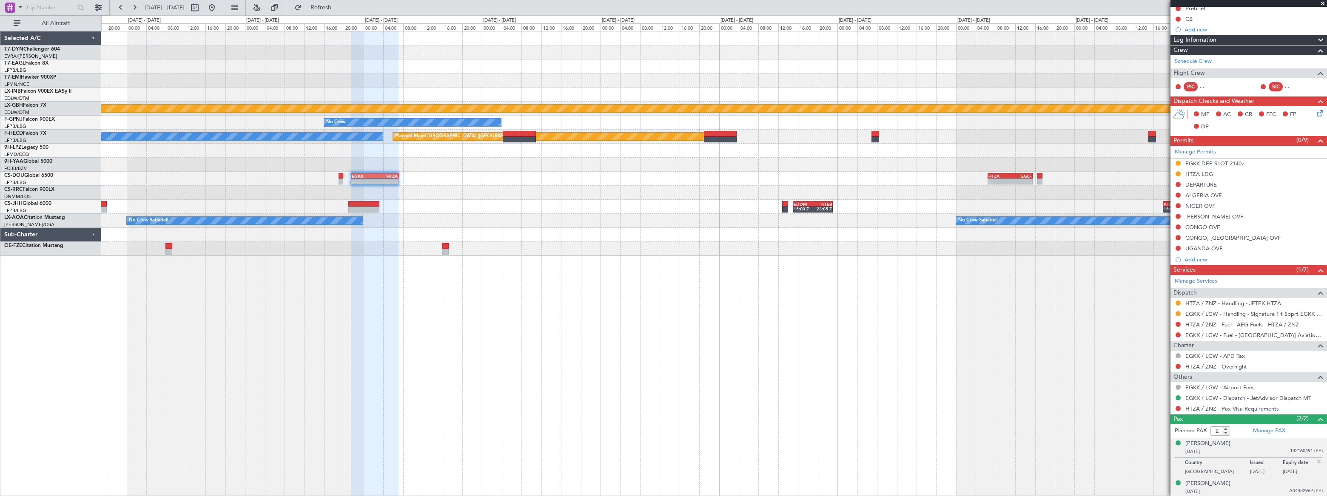
click at [1269, 488] on div "[DATE] A04432962 (PP)" at bounding box center [1254, 492] width 137 height 9
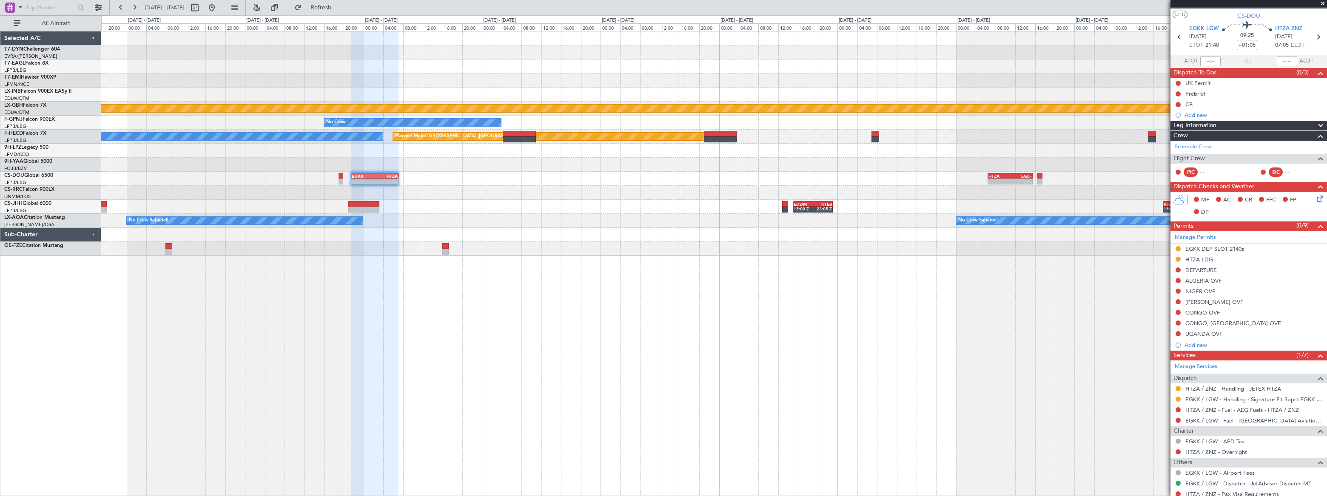
scroll to position [0, 0]
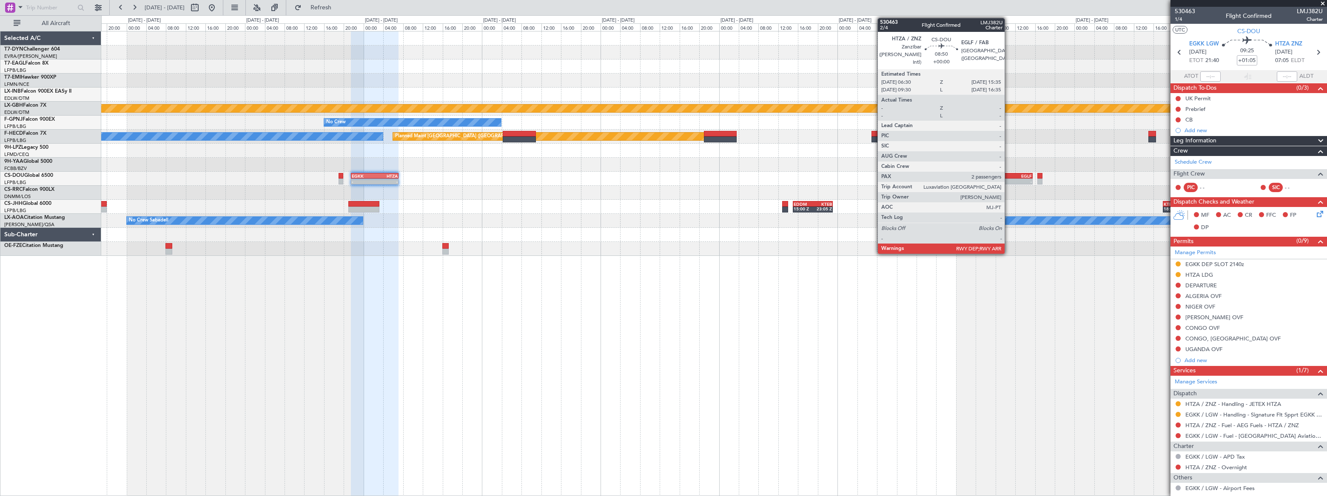
click at [1009, 177] on div "HTZA" at bounding box center [1000, 176] width 22 height 5
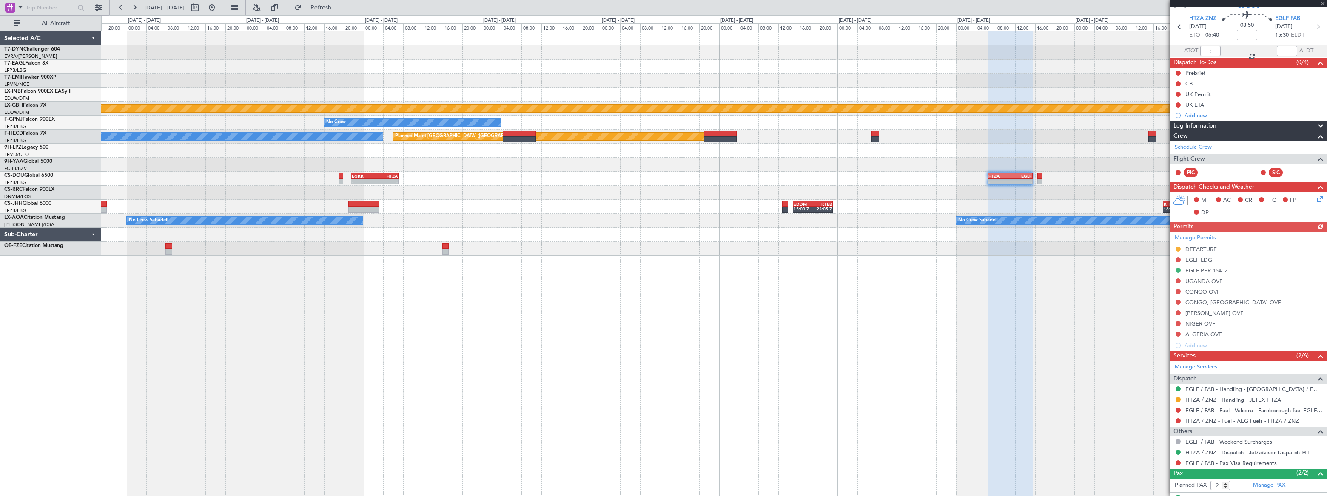
scroll to position [59, 0]
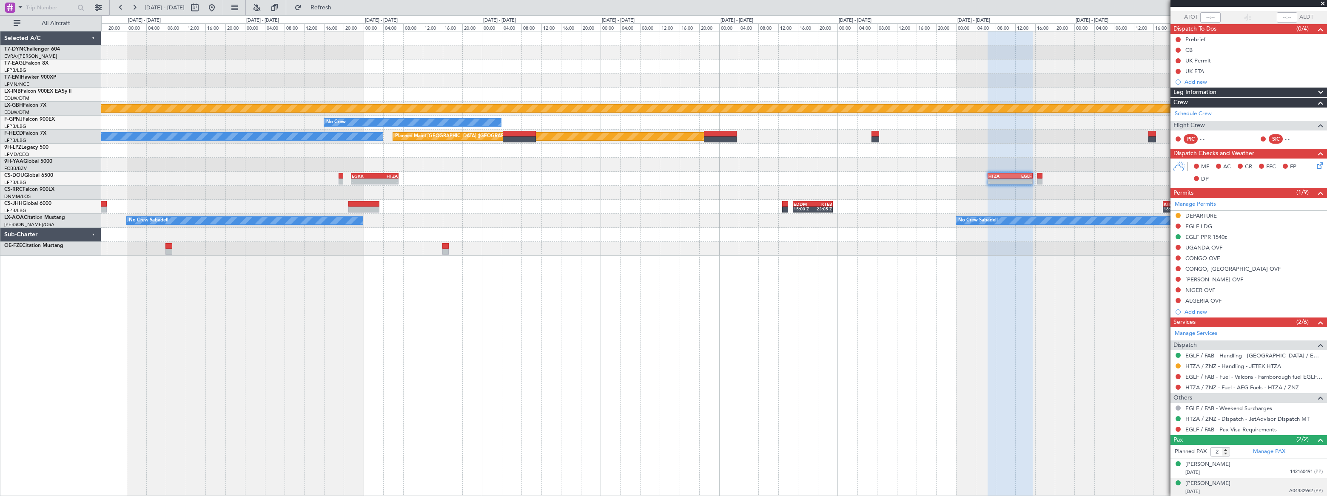
click at [1268, 488] on div "[DATE] A04432962 (PP)" at bounding box center [1254, 492] width 137 height 9
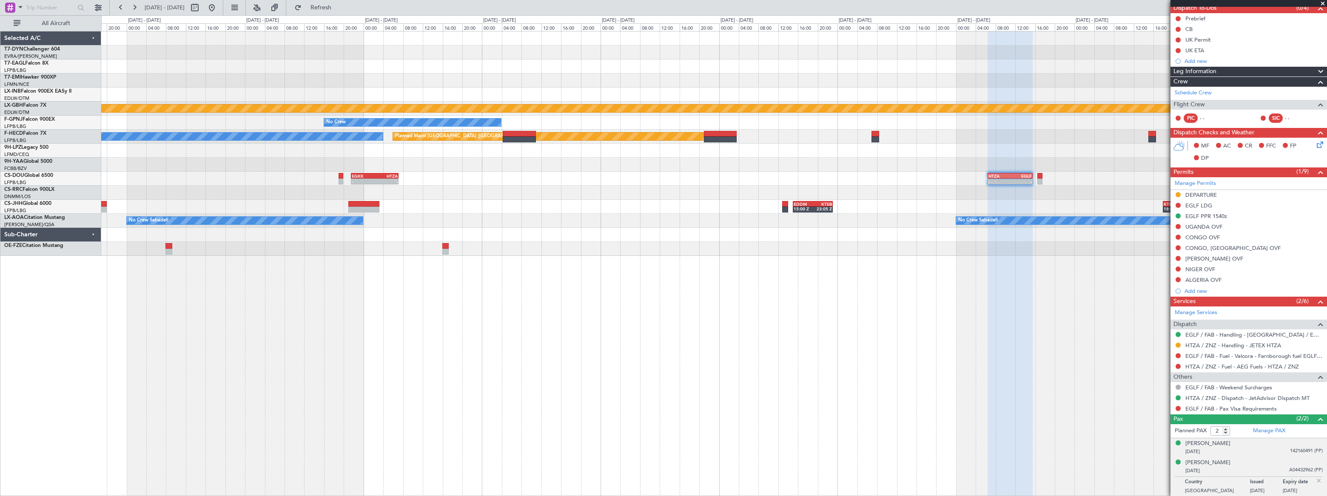
click at [1256, 448] on div "[DATE] 142160491 (PP)" at bounding box center [1254, 452] width 137 height 9
click at [1217, 482] on div "[PERSON_NAME]" at bounding box center [1208, 484] width 45 height 9
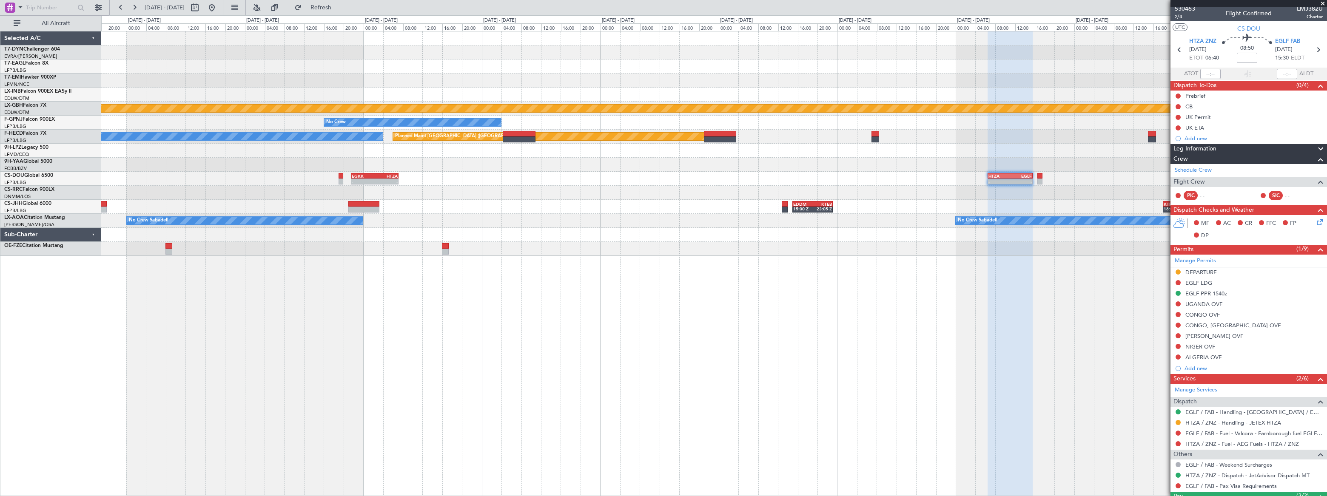
scroll to position [0, 0]
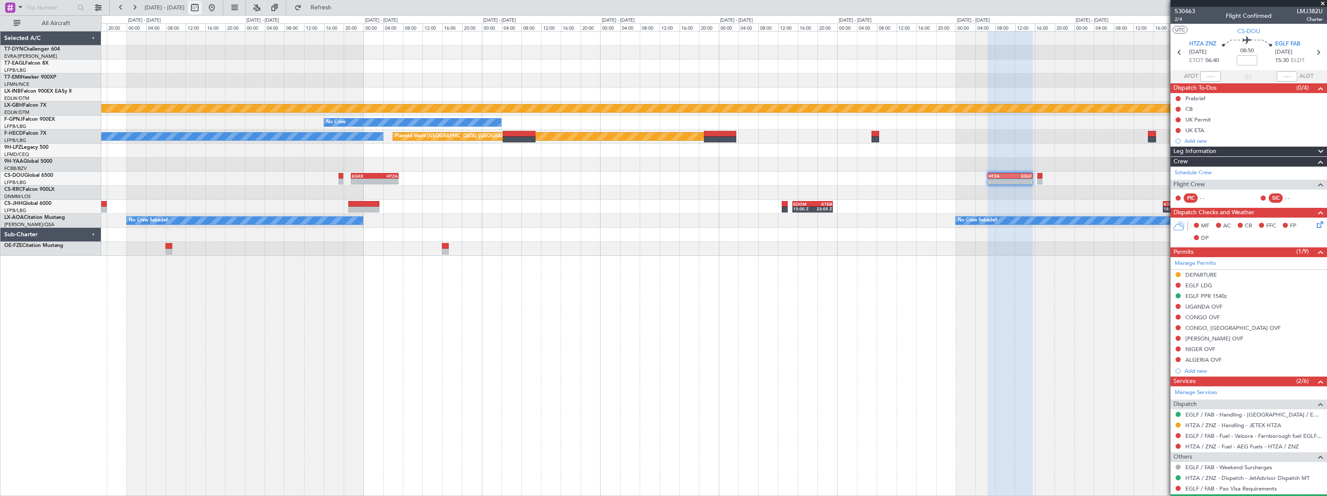
click at [202, 5] on button at bounding box center [195, 8] width 14 height 14
select select "9"
select select "2025"
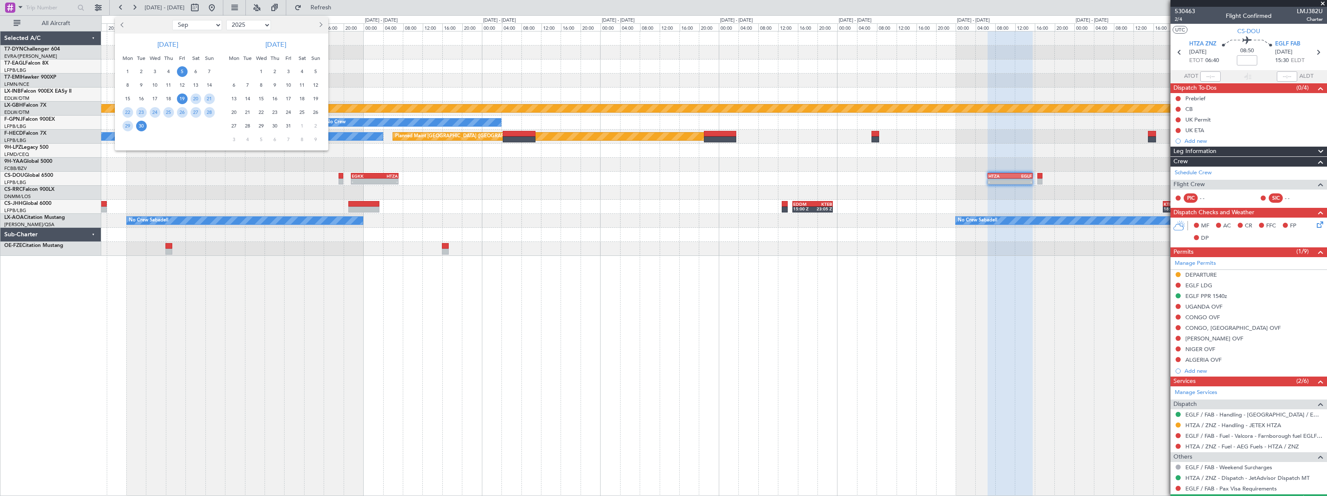
click at [184, 68] on span "5" at bounding box center [182, 71] width 11 height 11
click at [183, 69] on span "5" at bounding box center [182, 71] width 11 height 11
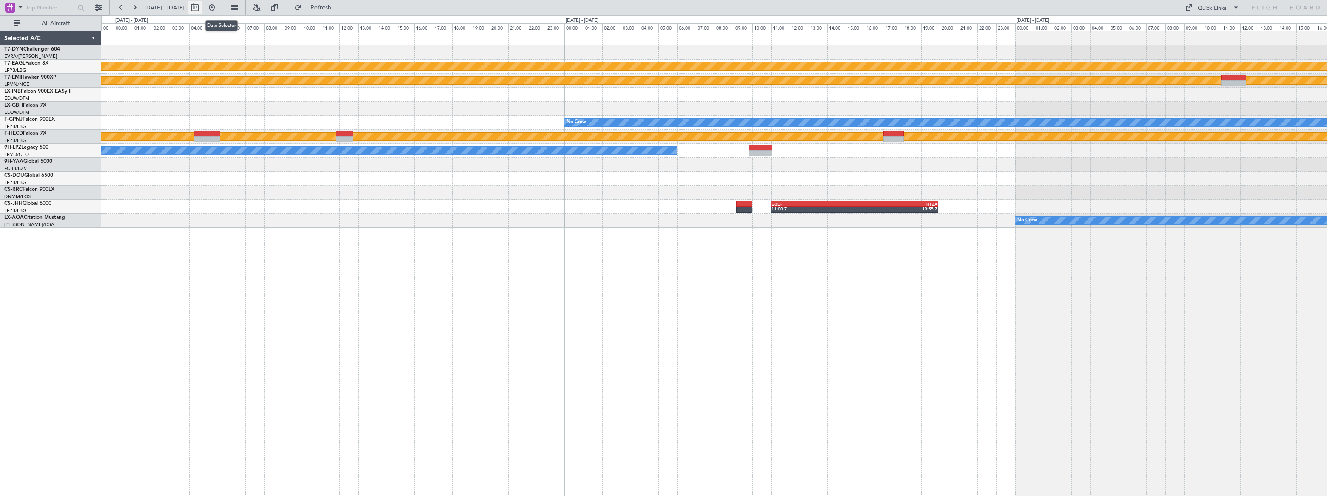
click at [202, 6] on button at bounding box center [195, 8] width 14 height 14
select select "9"
select select "2025"
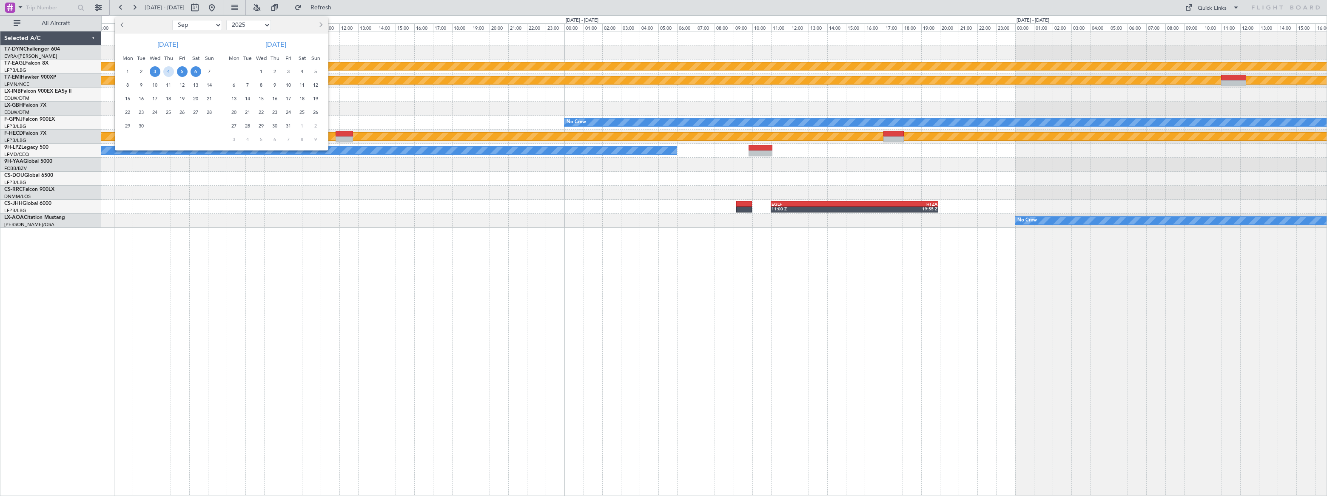
click at [182, 70] on span "5" at bounding box center [182, 71] width 11 height 11
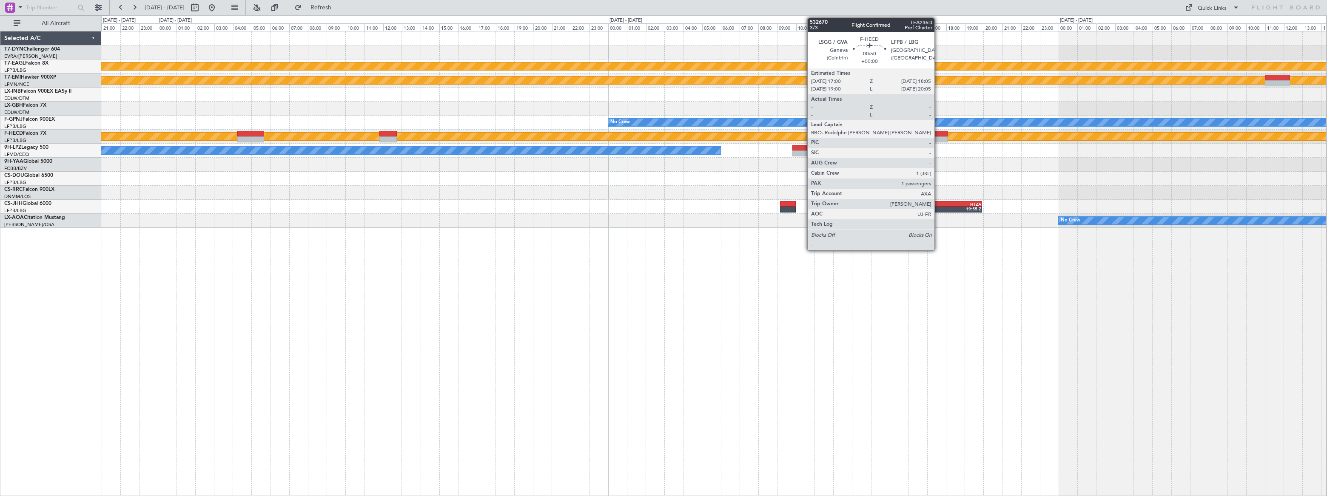
click at [938, 136] on div at bounding box center [937, 134] width 20 height 6
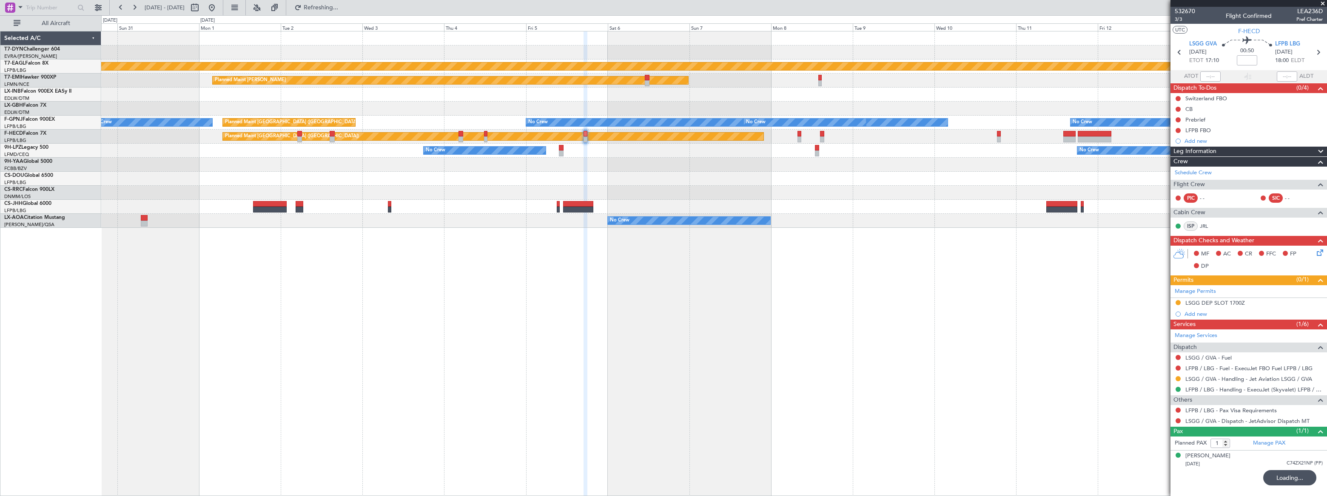
click at [761, 278] on div "Planned Maint Geneva (Cointrin) Planned Maint [PERSON_NAME] Planned Maint Nurnb…" at bounding box center [714, 263] width 1226 height 465
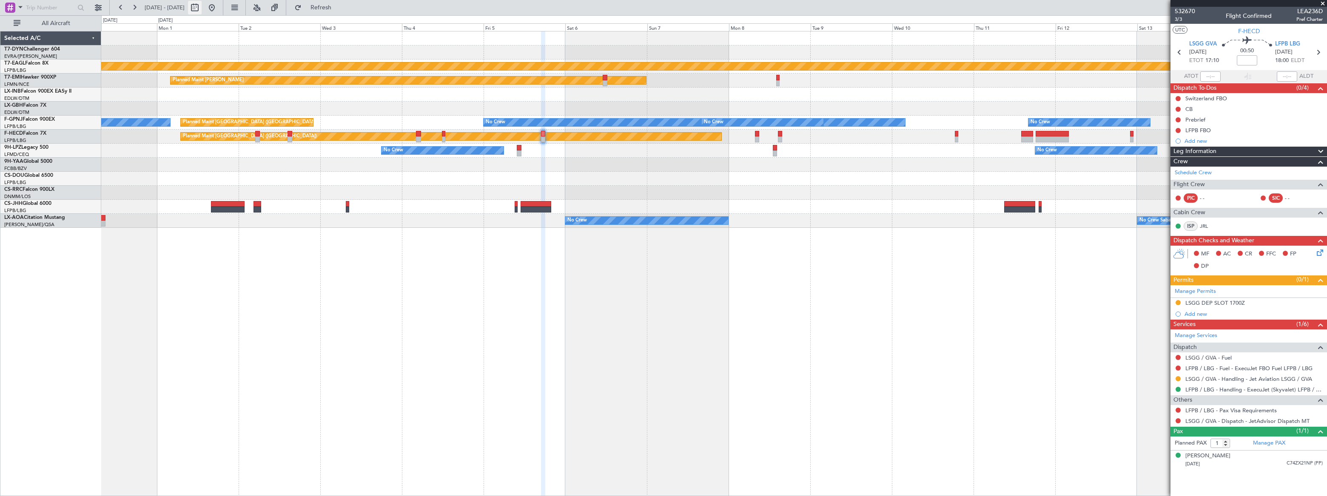
click at [202, 8] on button at bounding box center [195, 8] width 14 height 14
select select "8"
select select "2025"
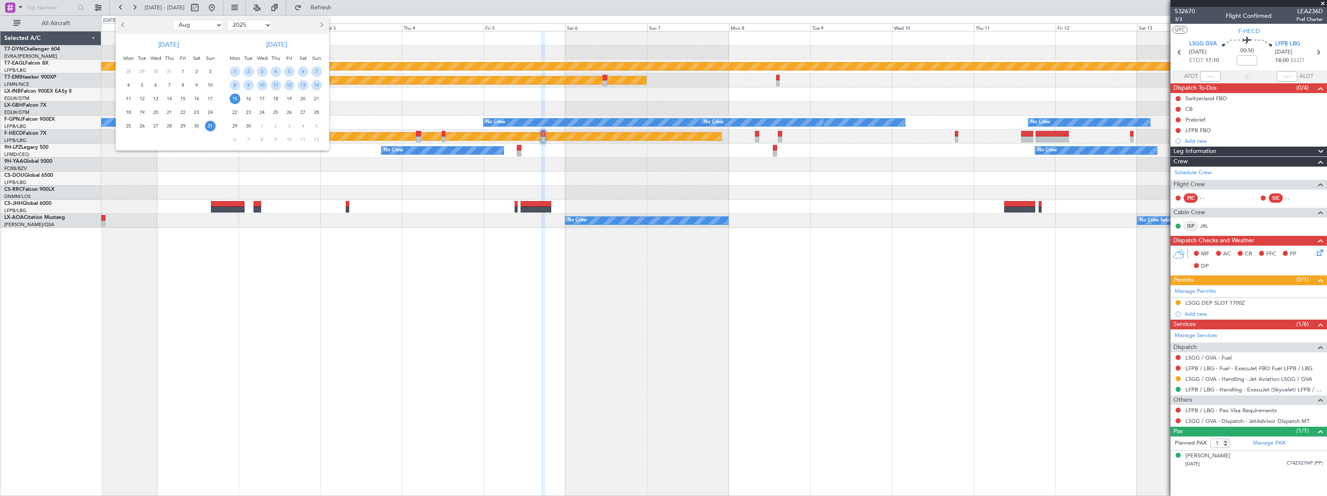
click at [210, 29] on select "Jan Feb Mar Apr May Jun [DATE] Aug Sep Oct Nov Dec" at bounding box center [198, 25] width 50 height 10
select select "9"
click at [173, 20] on select "Jan Feb Mar Apr May Jun [DATE] Aug Sep Oct Nov Dec" at bounding box center [198, 25] width 50 height 10
click at [184, 71] on span "5" at bounding box center [183, 71] width 11 height 11
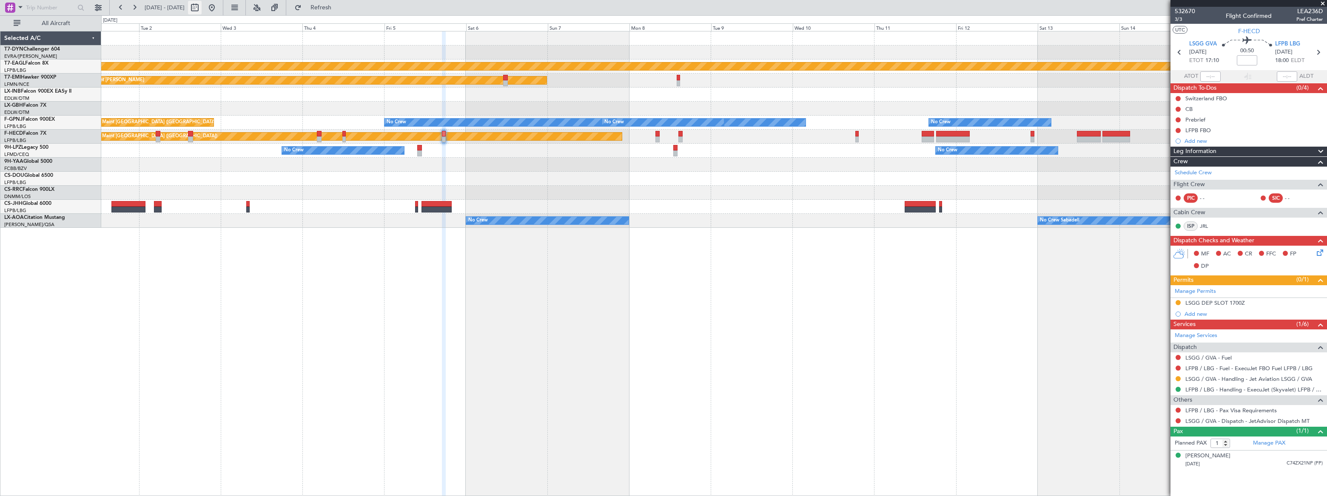
click at [202, 8] on button at bounding box center [195, 8] width 14 height 14
select select "9"
select select "2025"
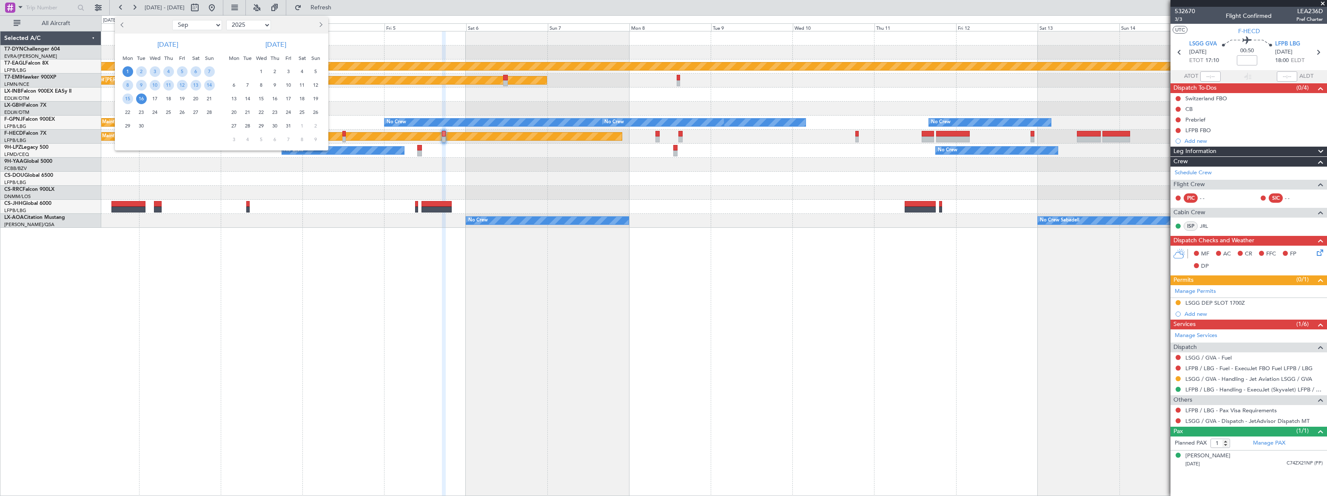
click at [208, 97] on span "21" at bounding box center [209, 99] width 11 height 11
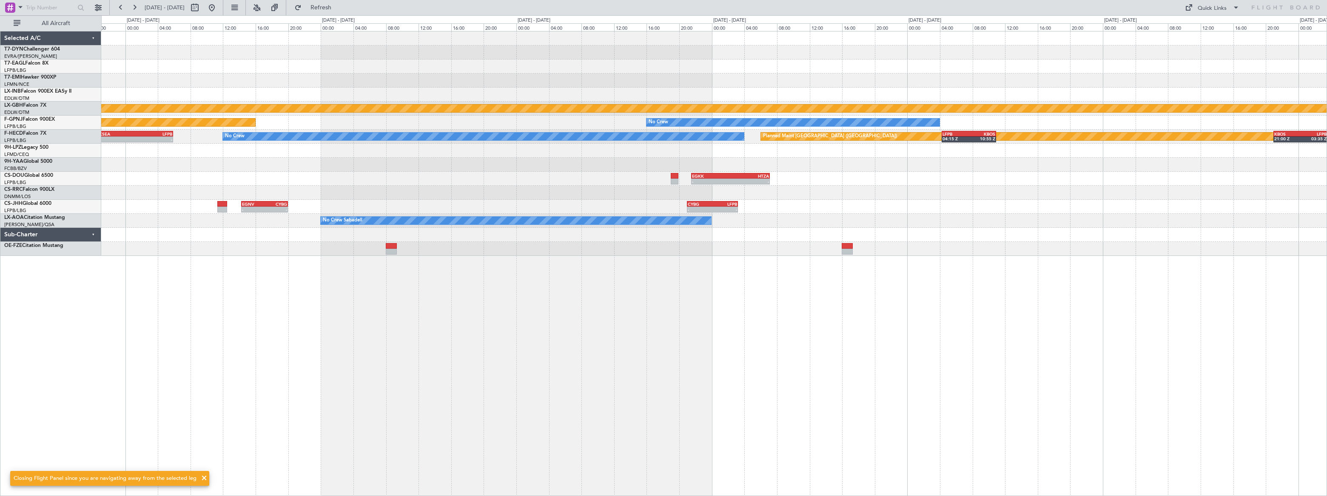
click at [700, 185] on div "Planned Maint Nurnberg No Crew Planned Maint [GEOGRAPHIC_DATA] ([GEOGRAPHIC_DAT…" at bounding box center [714, 143] width 1226 height 225
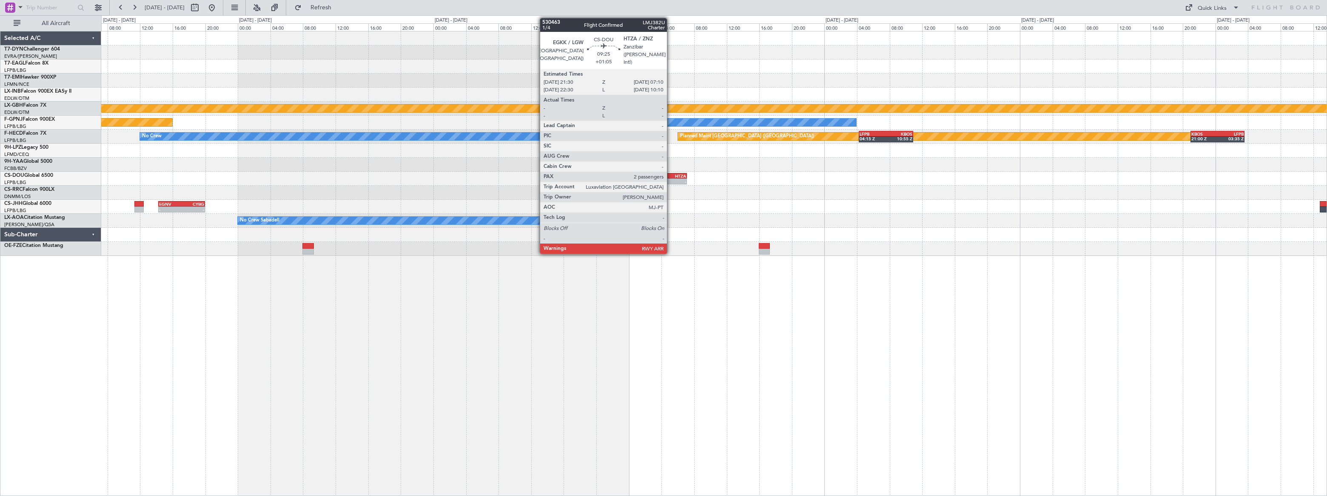
click at [671, 177] on div "HTZA" at bounding box center [667, 176] width 39 height 5
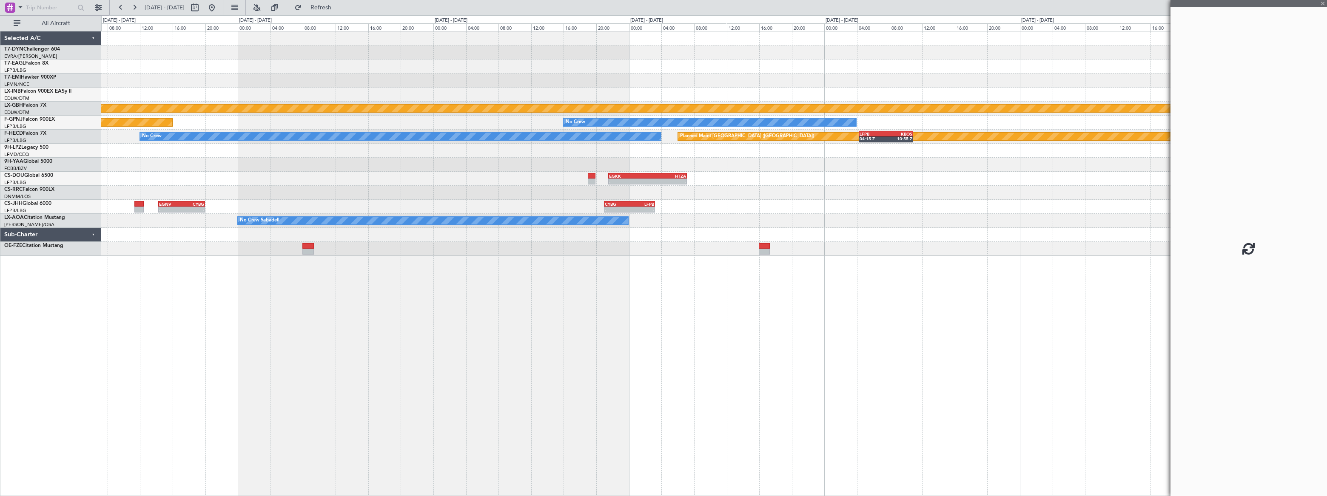
click at [671, 177] on div "HTZA" at bounding box center [667, 176] width 39 height 5
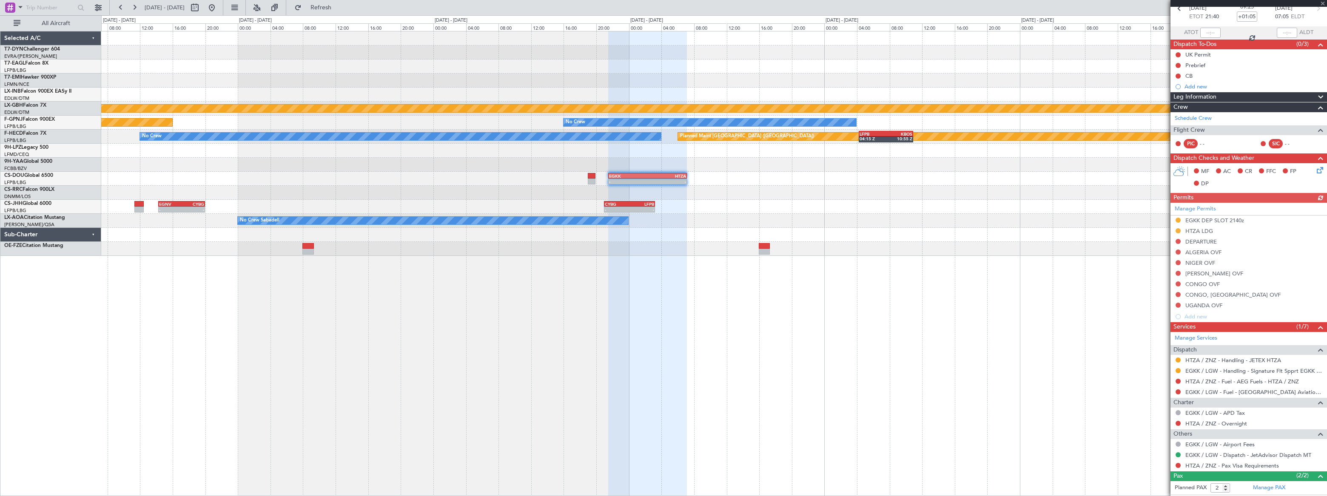
scroll to position [80, 0]
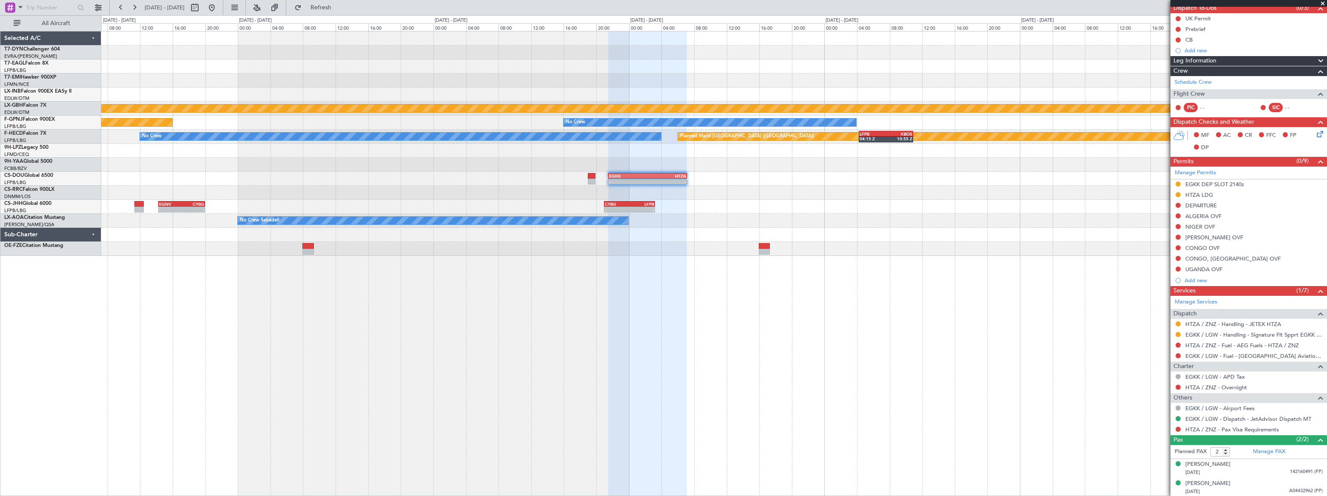
click at [403, 177] on div "Planned Maint Nurnberg Planned Maint [GEOGRAPHIC_DATA] ([GEOGRAPHIC_DATA]) No C…" at bounding box center [714, 143] width 1226 height 225
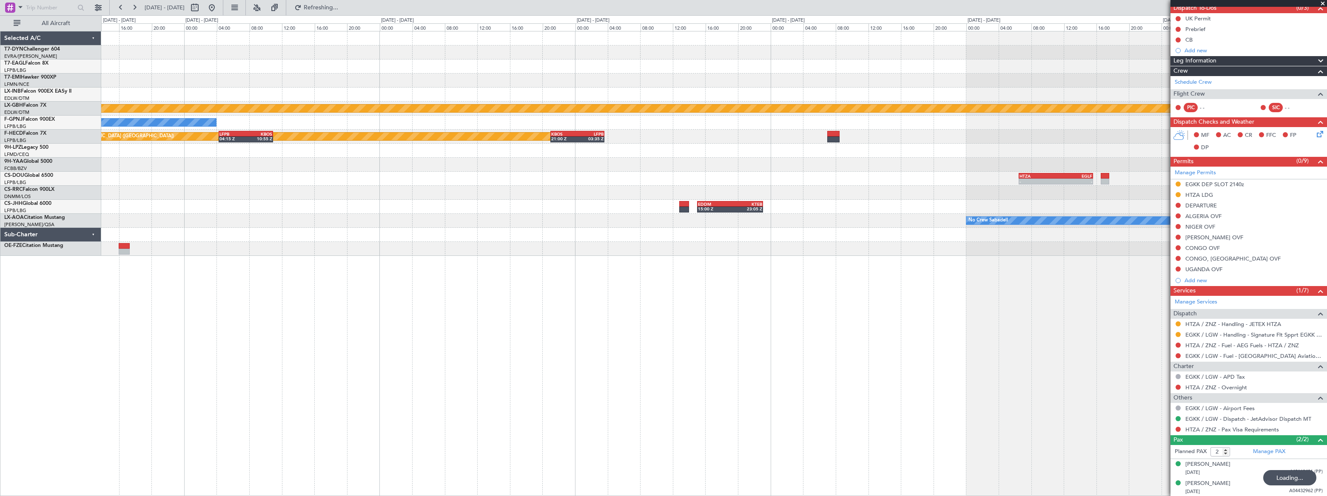
click at [526, 192] on div at bounding box center [713, 193] width 1225 height 14
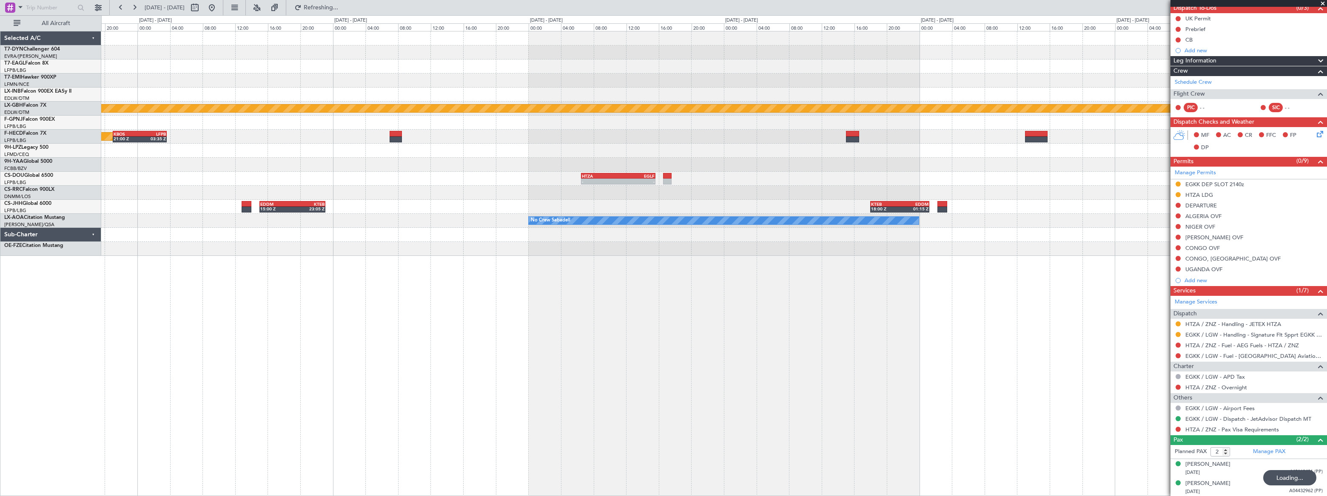
click at [811, 203] on div "EDDM 15:00 Z KTEB 23:05 Z KTEB 18:00 Z EDDM 01:15 Z" at bounding box center [713, 207] width 1225 height 14
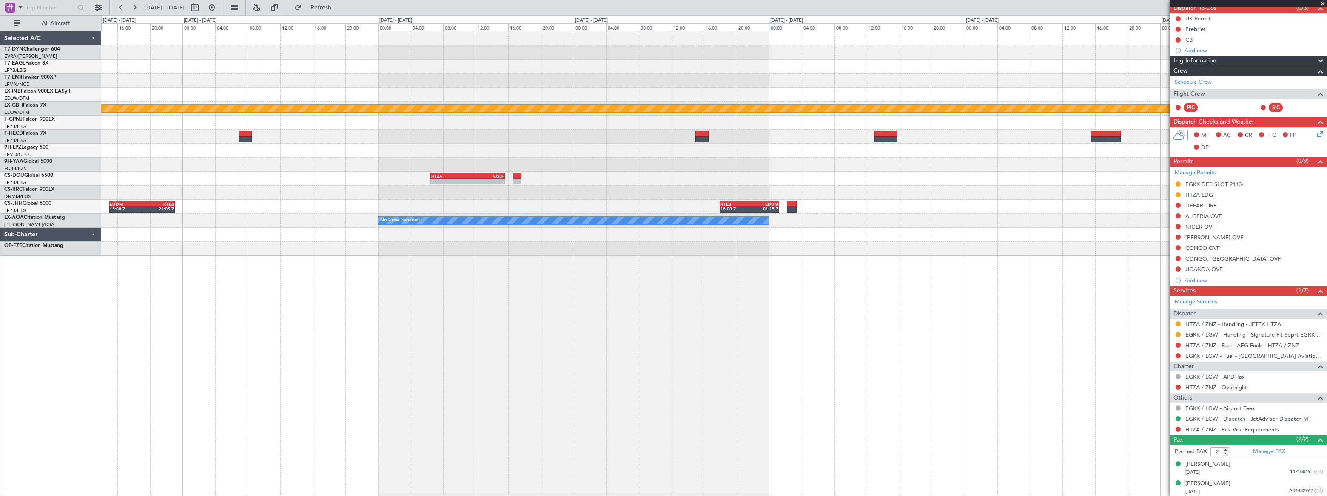
click at [572, 203] on div "EDDM 15:00 Z KTEB 23:05 Z KTEB 18:00 Z EDDM 01:15 Z" at bounding box center [714, 207] width 1226 height 14
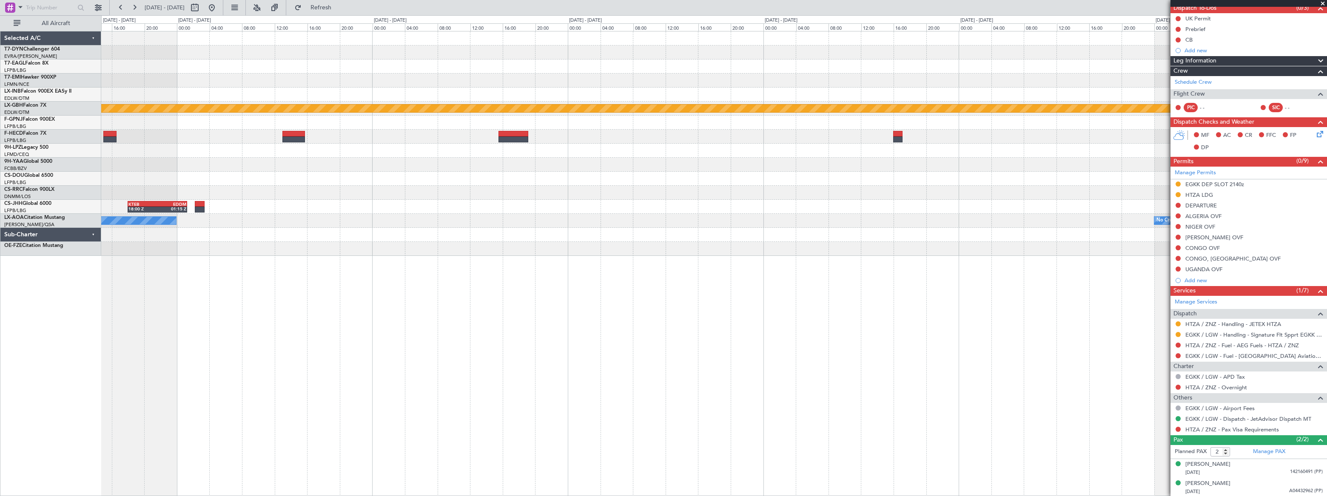
click at [519, 203] on div "KTEB 18:00 Z EDDM 01:15 Z" at bounding box center [713, 207] width 1225 height 14
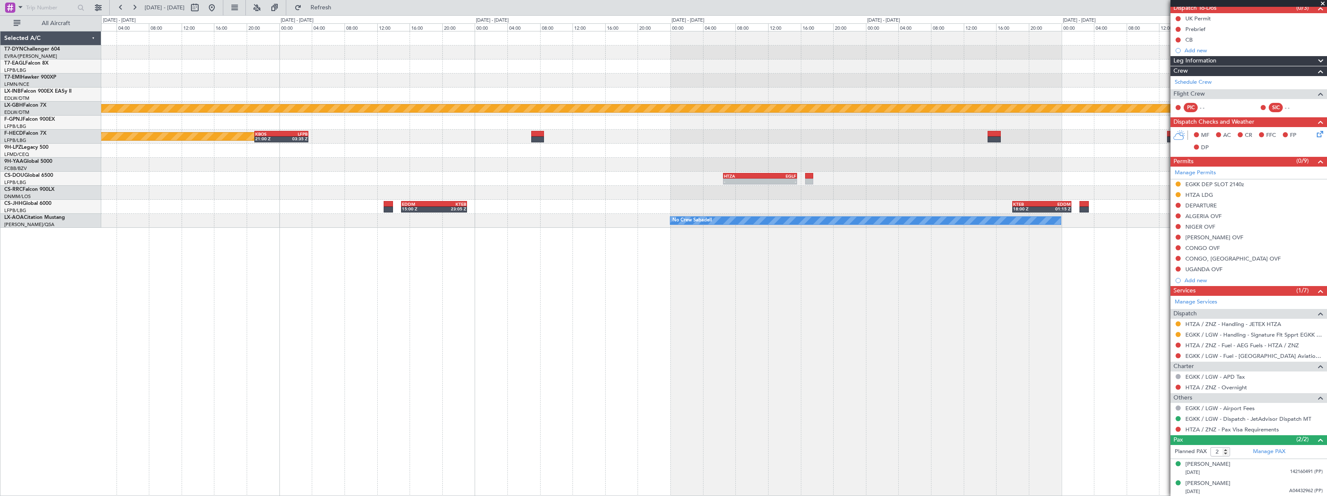
click at [814, 230] on div "Planned Maint Nurnberg No Crew KBOS 21:00 Z LFPB 03:35 Z Planned Maint [GEOGRAP…" at bounding box center [714, 263] width 1226 height 465
click at [820, 160] on div at bounding box center [714, 165] width 1226 height 14
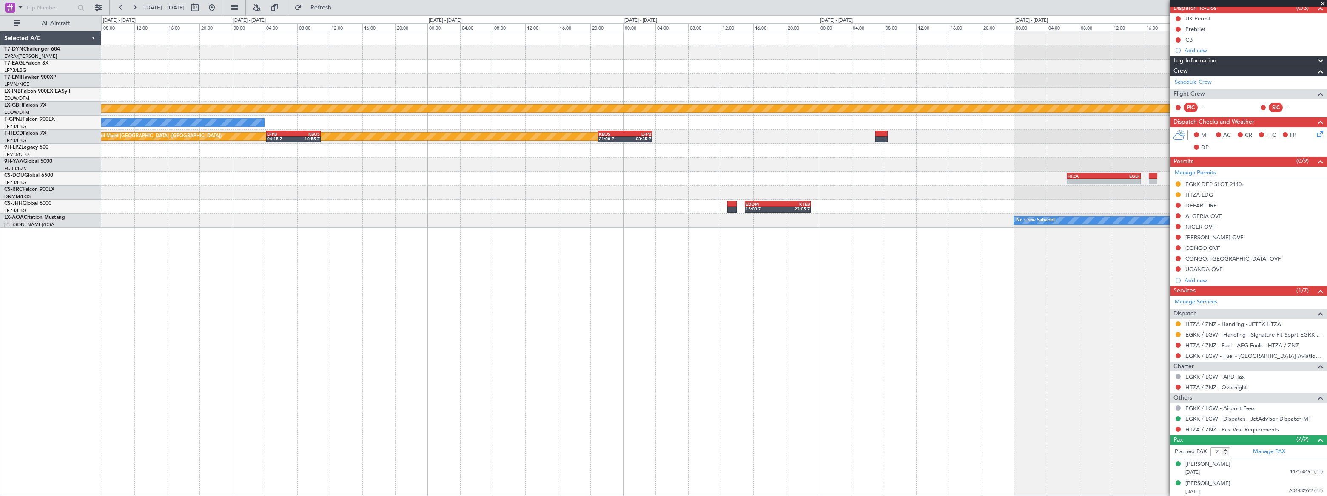
click at [838, 166] on div at bounding box center [714, 165] width 1226 height 14
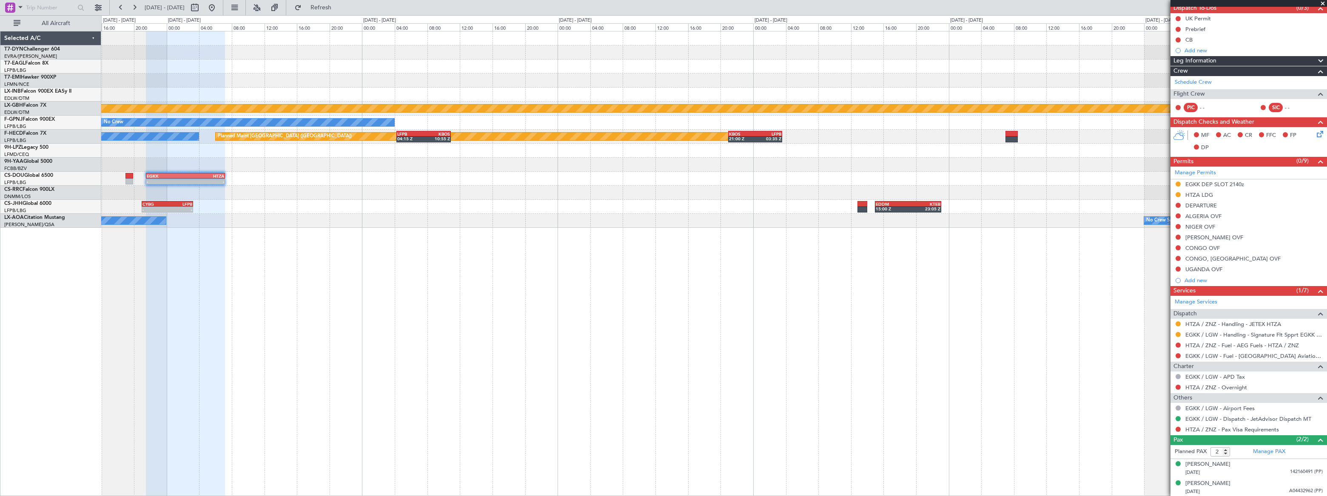
click at [600, 176] on div "- - HTZA 06:30 Z EGLF 15:35 Z - - EGKK 21:30 Z HTZA 07:10 Z" at bounding box center [714, 179] width 1226 height 14
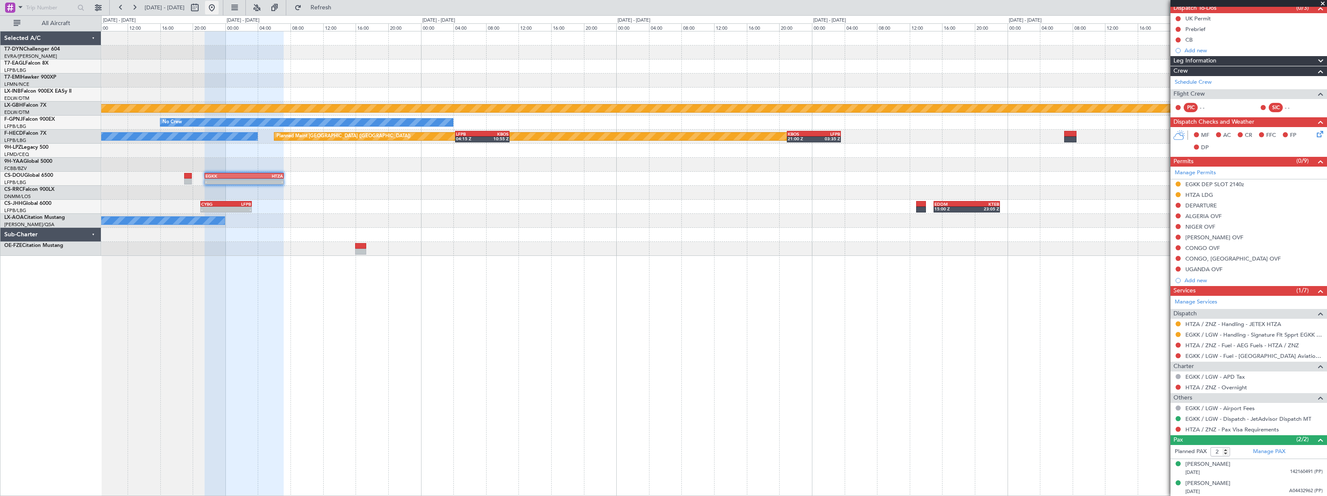
click at [219, 6] on button at bounding box center [212, 8] width 14 height 14
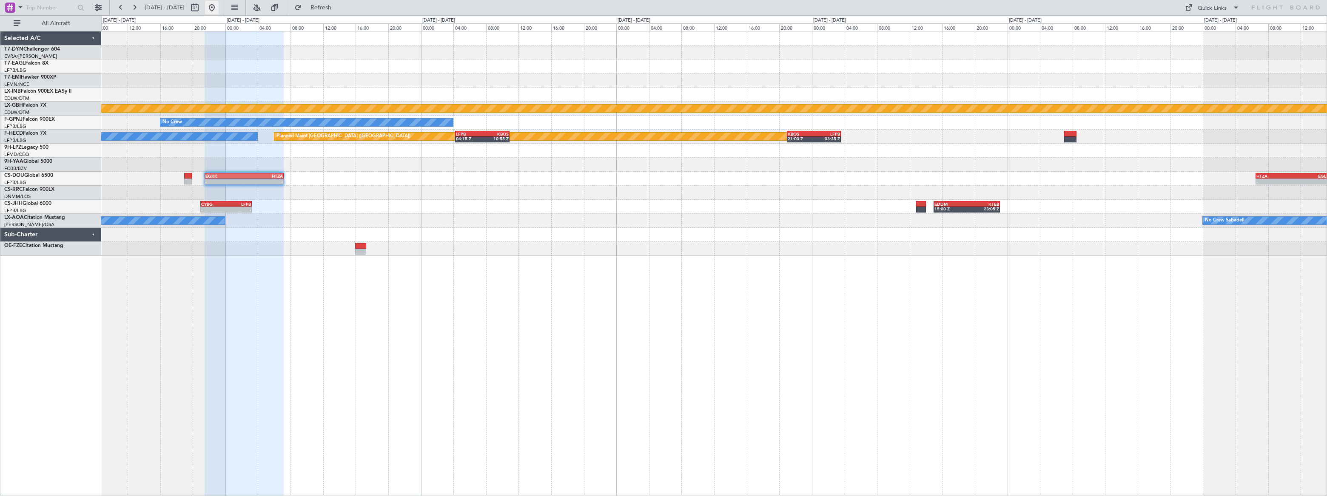
scroll to position [0, 0]
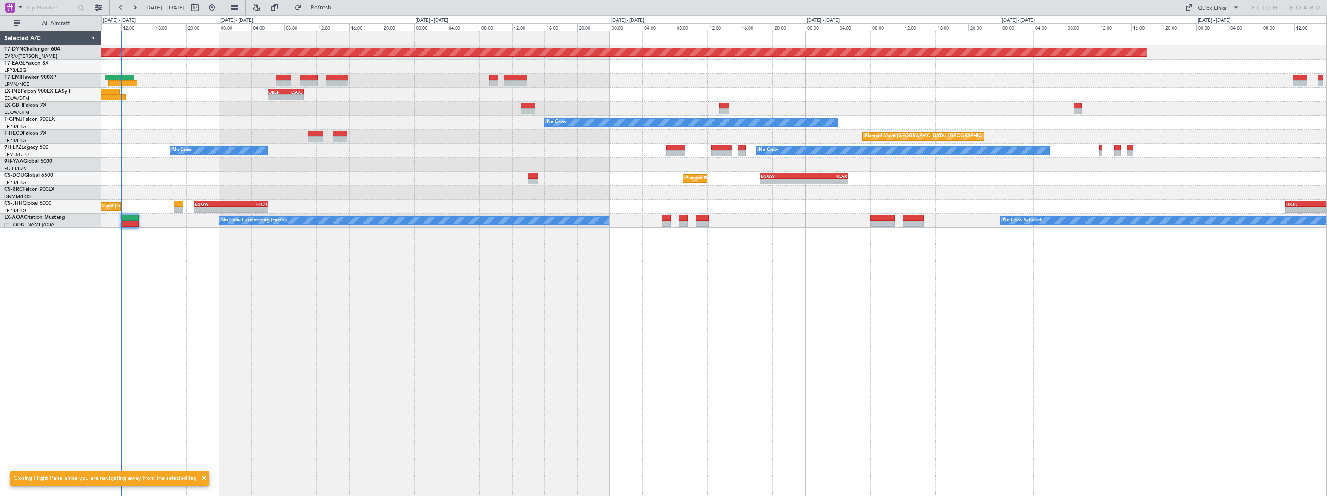
click at [146, 226] on div "Planned Maint [GEOGRAPHIC_DATA]-[GEOGRAPHIC_DATA] Planned Maint [US_STATE] ([GE…" at bounding box center [714, 263] width 1226 height 465
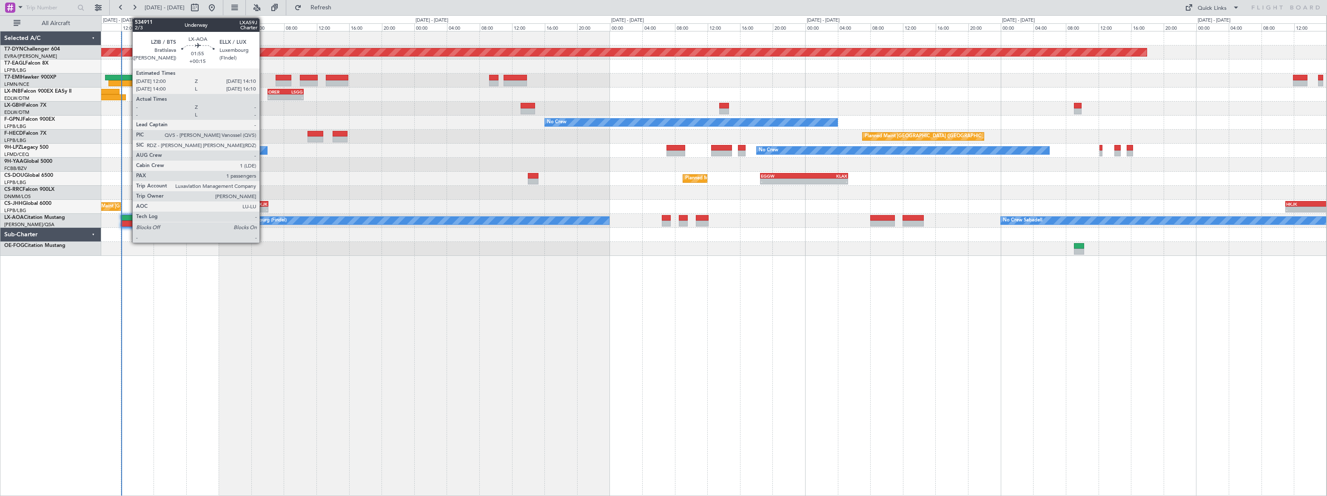
click at [128, 218] on div at bounding box center [130, 218] width 18 height 6
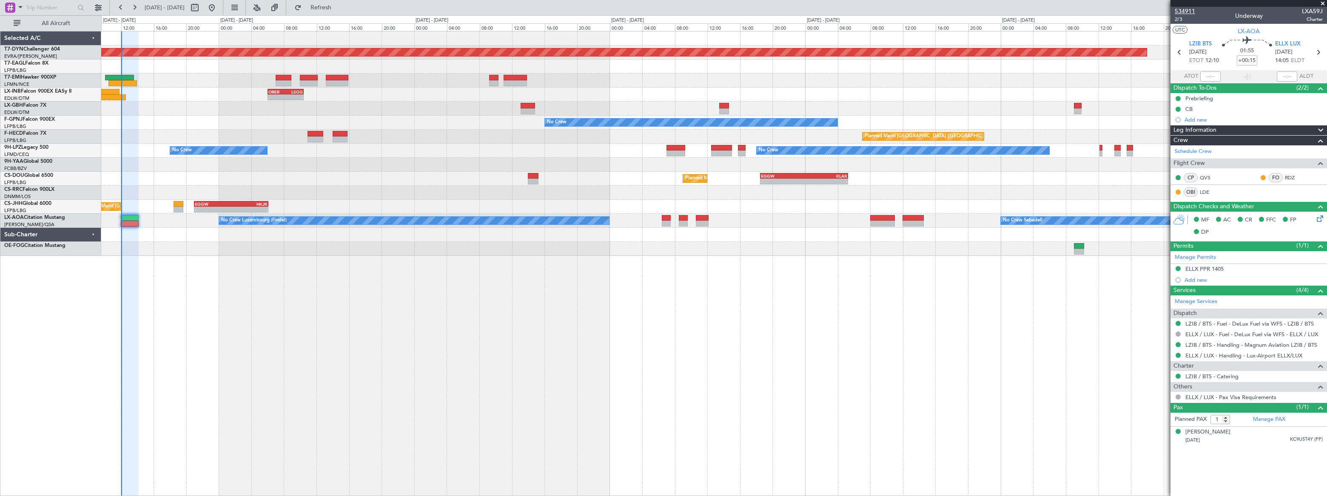
click at [1186, 11] on span "534911" at bounding box center [1185, 11] width 20 height 9
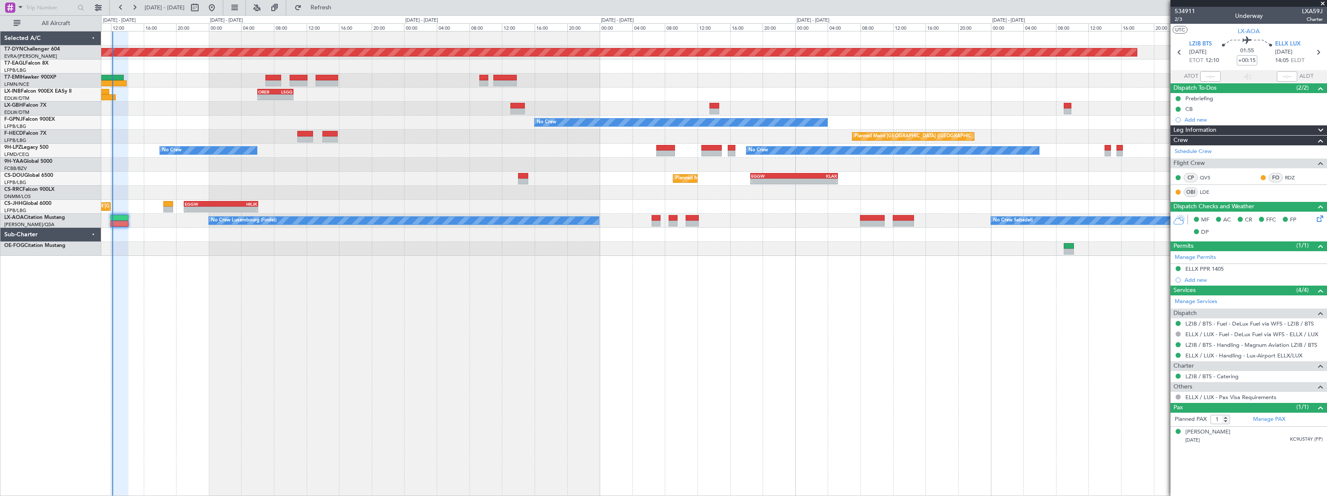
click at [181, 268] on div "Planned Maint [GEOGRAPHIC_DATA]-[GEOGRAPHIC_DATA] Planned Maint [US_STATE] ([GE…" at bounding box center [714, 263] width 1226 height 465
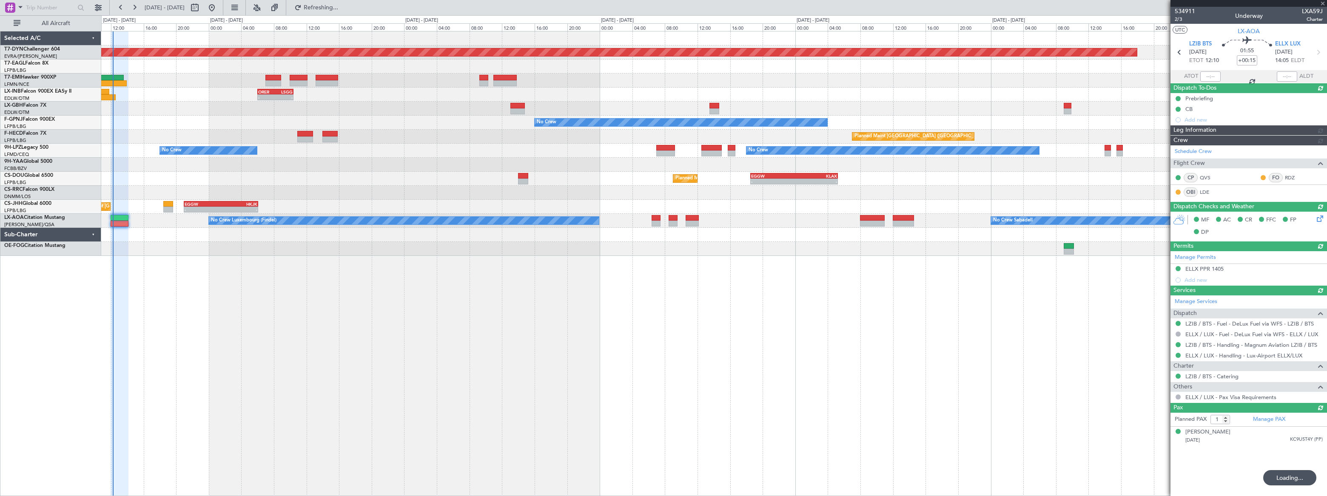
type input "12:07"
